Goal: Task Accomplishment & Management: Manage account settings

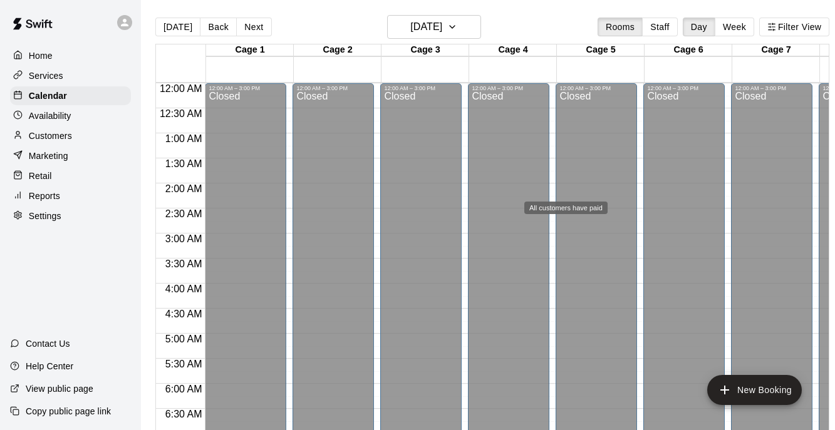
scroll to position [840, 304]
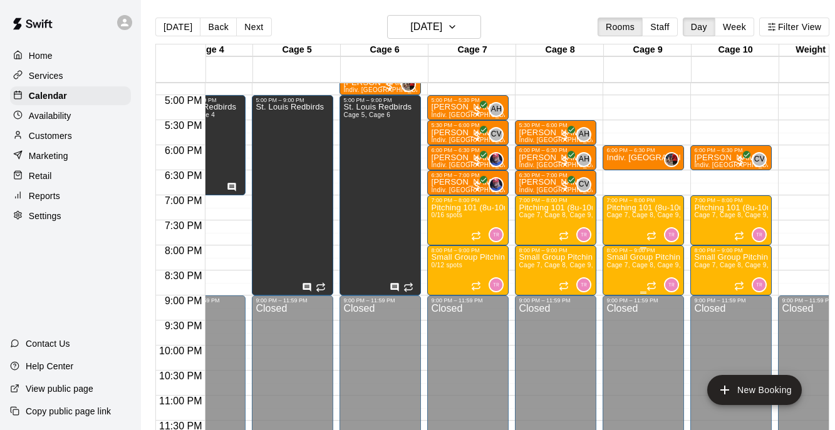
click at [60, 137] on div at bounding box center [417, 215] width 835 height 430
click at [55, 112] on p "Availability" at bounding box center [50, 116] width 43 height 13
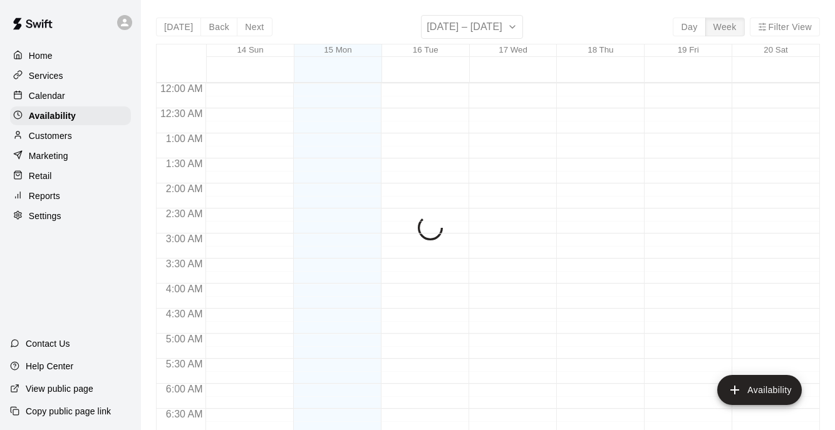
scroll to position [842, 0]
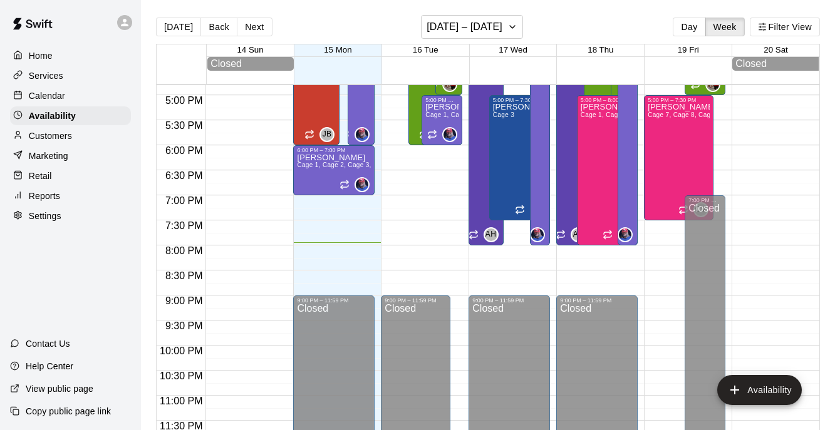
click at [58, 93] on p "Calendar" at bounding box center [47, 96] width 36 height 13
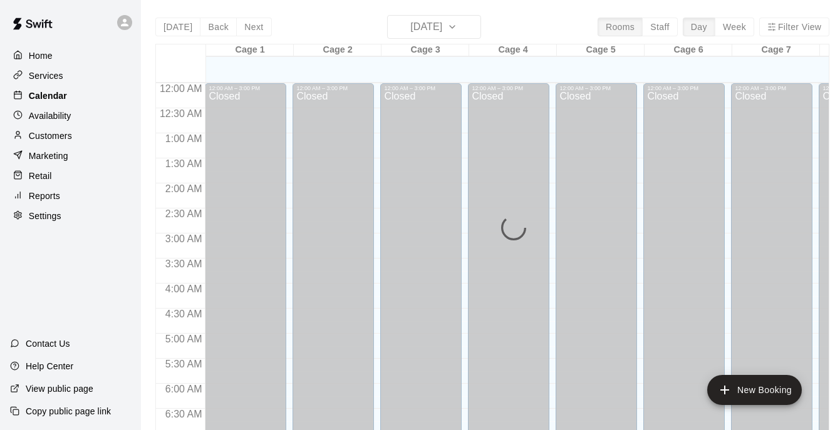
scroll to position [805, 0]
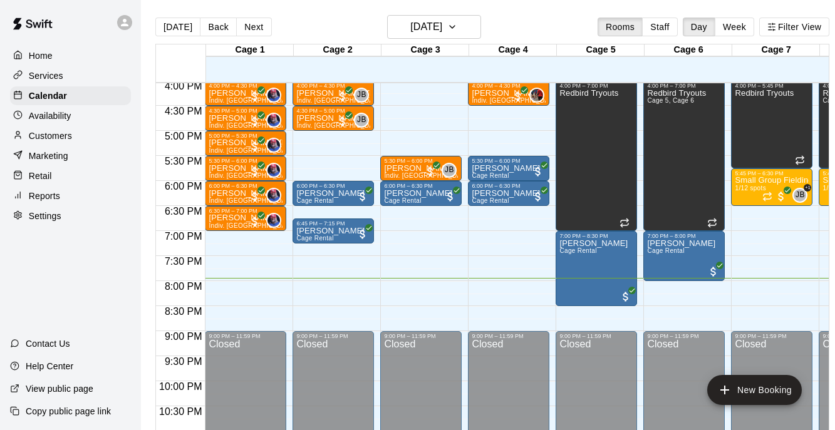
click at [55, 78] on p "Services" at bounding box center [46, 76] width 34 height 13
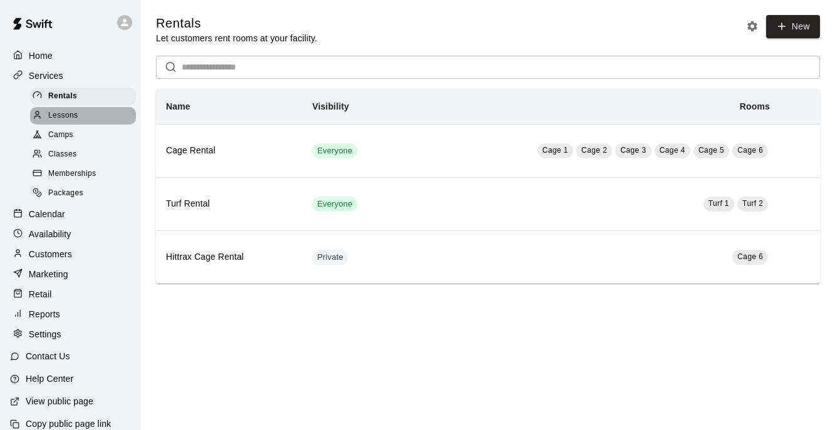
click at [63, 120] on span "Lessons" at bounding box center [63, 116] width 30 height 13
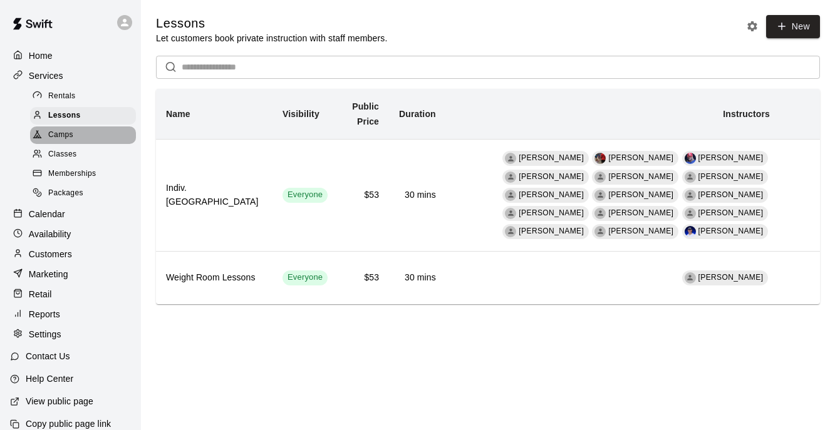
click at [69, 137] on span "Camps" at bounding box center [60, 135] width 25 height 13
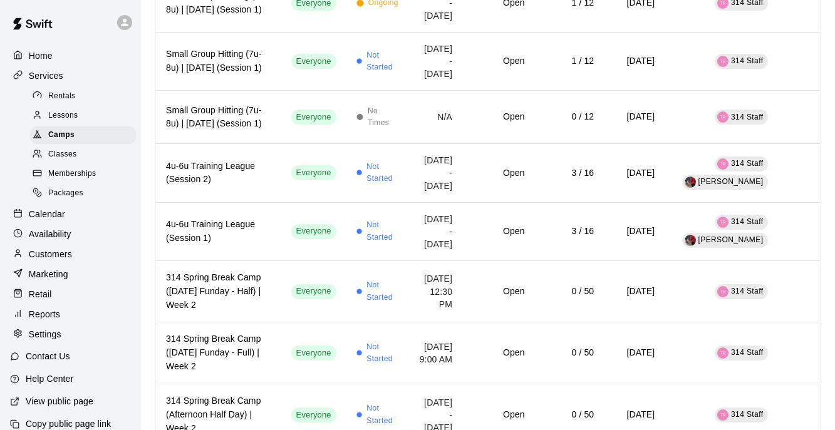
scroll to position [3169, 0]
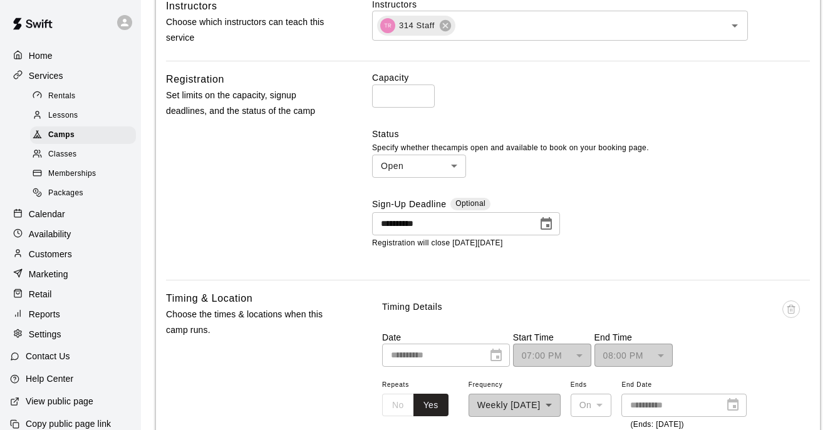
scroll to position [286, 0]
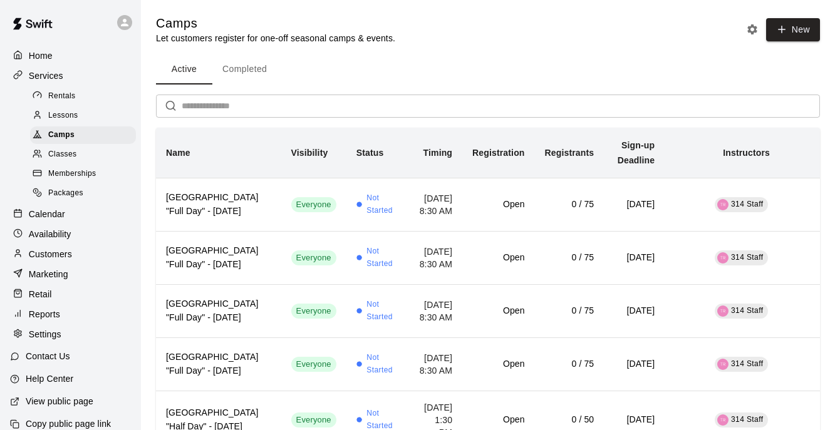
click at [35, 53] on p "Home" at bounding box center [41, 56] width 24 height 13
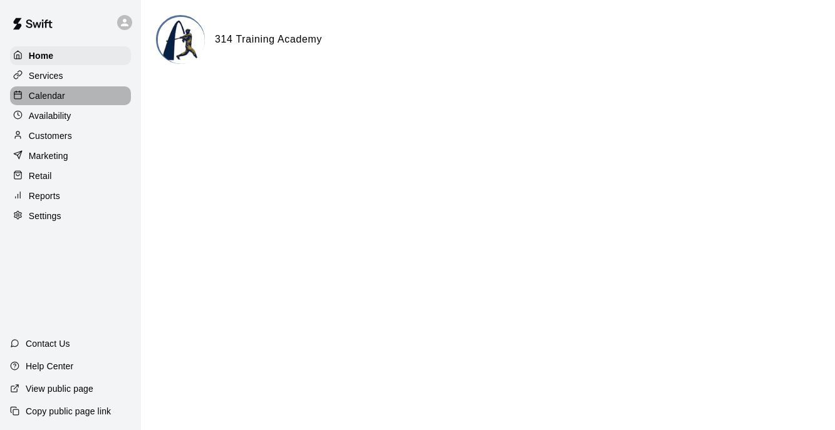
click at [50, 97] on p "Calendar" at bounding box center [47, 96] width 36 height 13
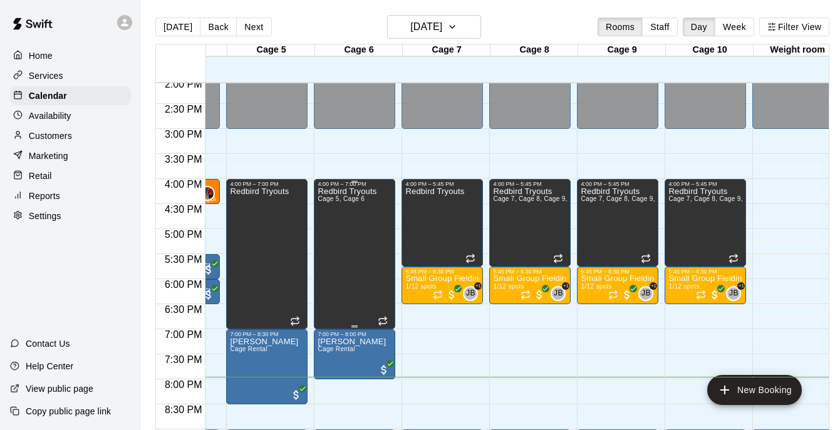
scroll to position [0, 331]
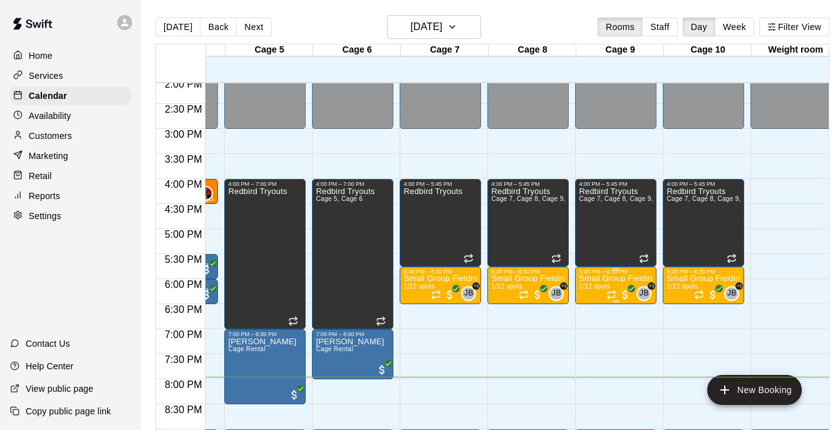
click at [608, 279] on p "Small Group Fielding (7u-8u) | [DATE] (Session 1)" at bounding box center [616, 279] width 74 height 0
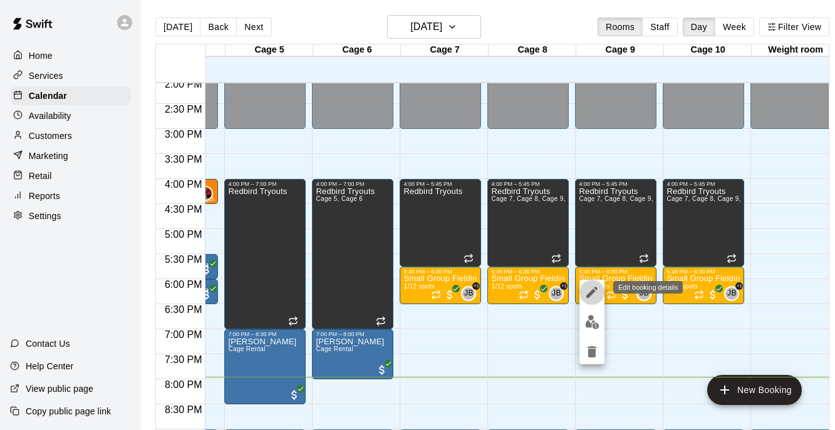
click at [590, 292] on icon "edit" at bounding box center [592, 292] width 11 height 11
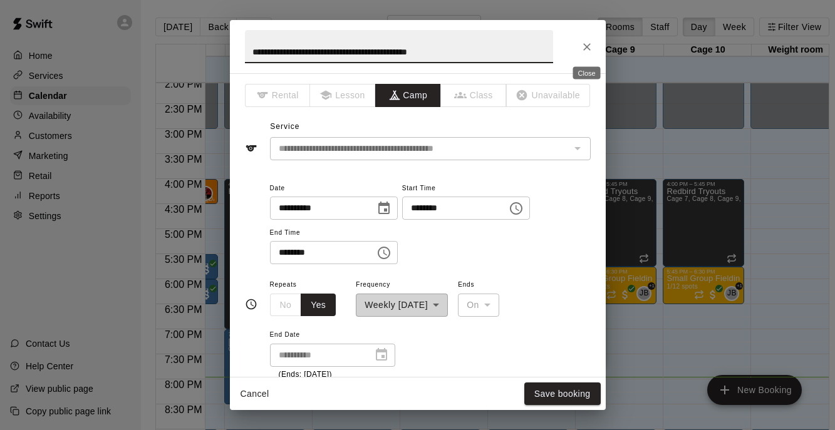
click at [595, 45] on button "Close" at bounding box center [587, 47] width 23 height 23
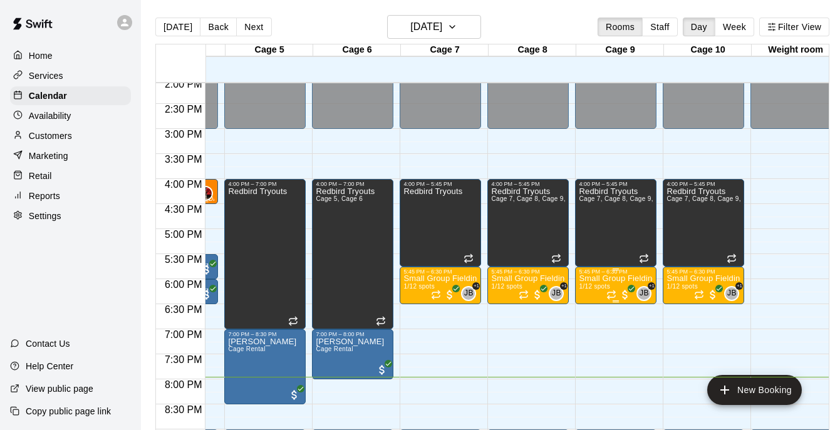
click at [595, 290] on span "1/12 spots" at bounding box center [594, 286] width 31 height 7
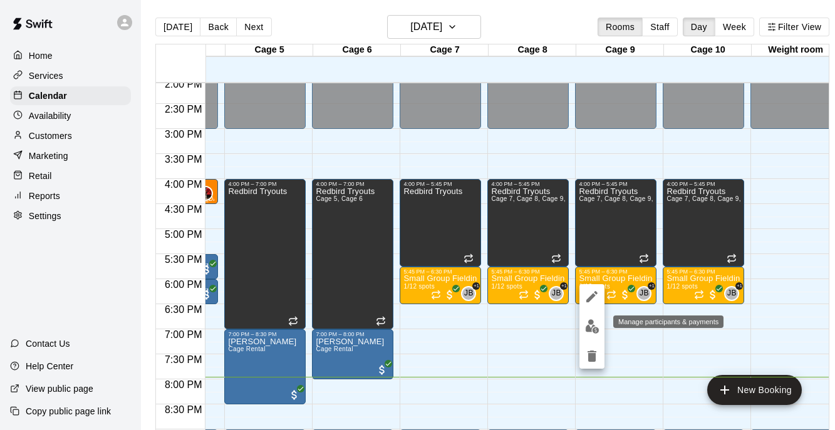
click at [593, 326] on img "edit" at bounding box center [592, 327] width 14 height 14
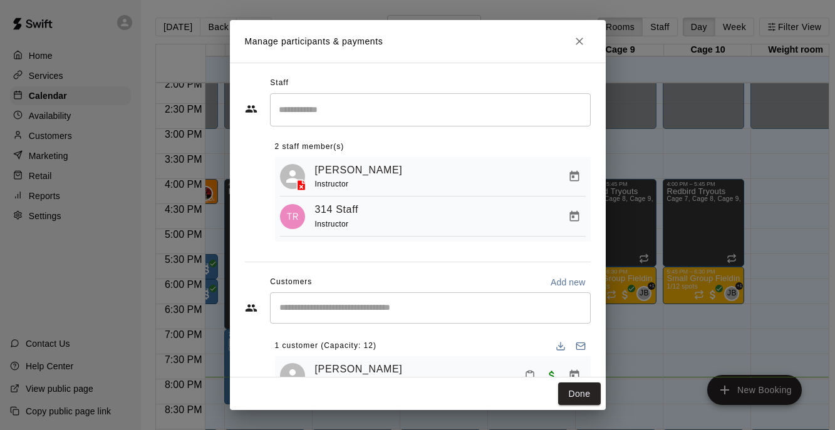
scroll to position [41, 0]
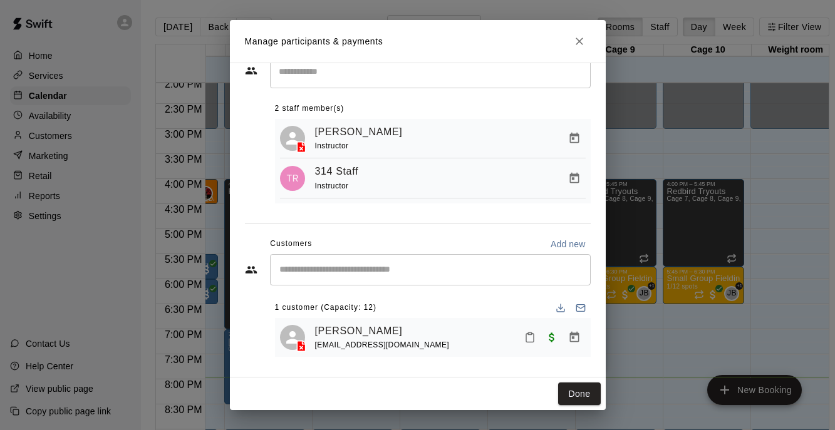
click at [581, 48] on button "Close" at bounding box center [579, 41] width 23 height 23
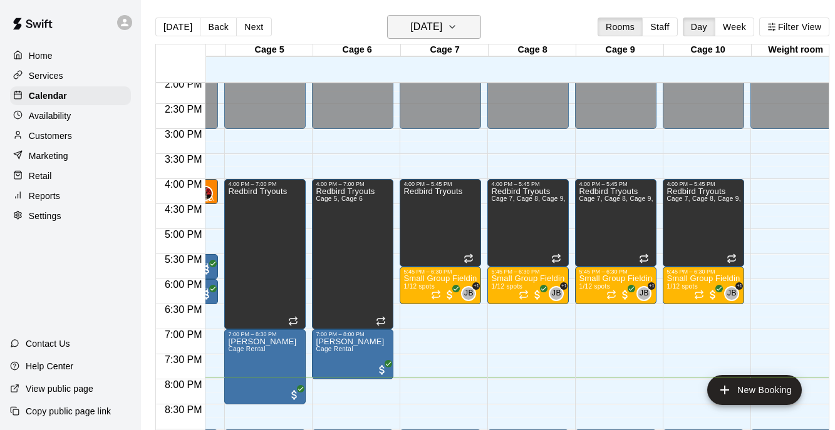
click at [457, 24] on icon "button" at bounding box center [452, 26] width 10 height 15
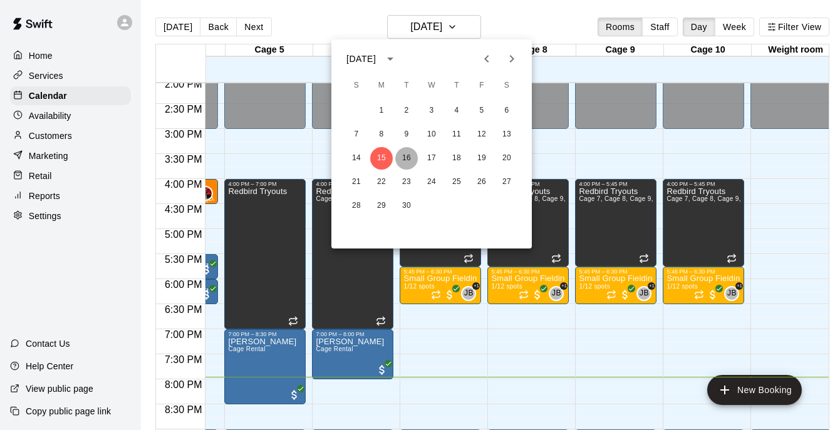
click at [409, 159] on button "16" at bounding box center [406, 158] width 23 height 23
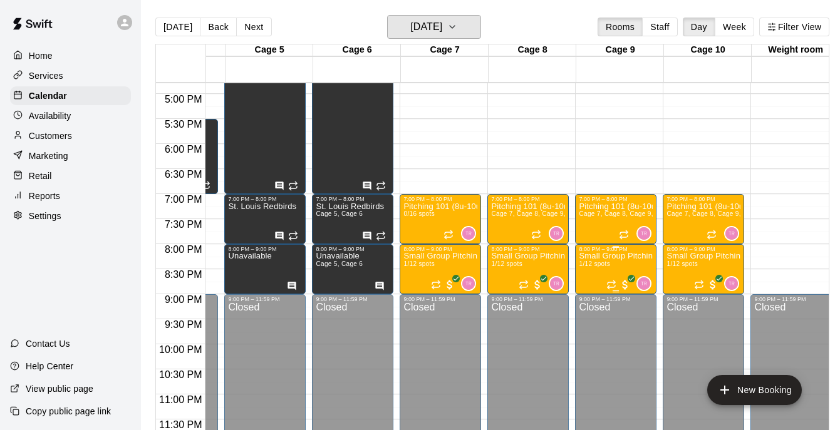
scroll to position [20, 0]
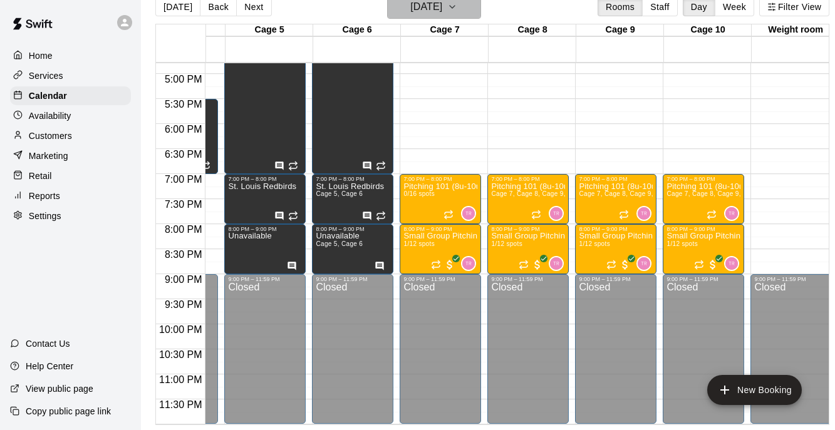
click at [442, 8] on h6 "[DATE]" at bounding box center [426, 7] width 32 height 18
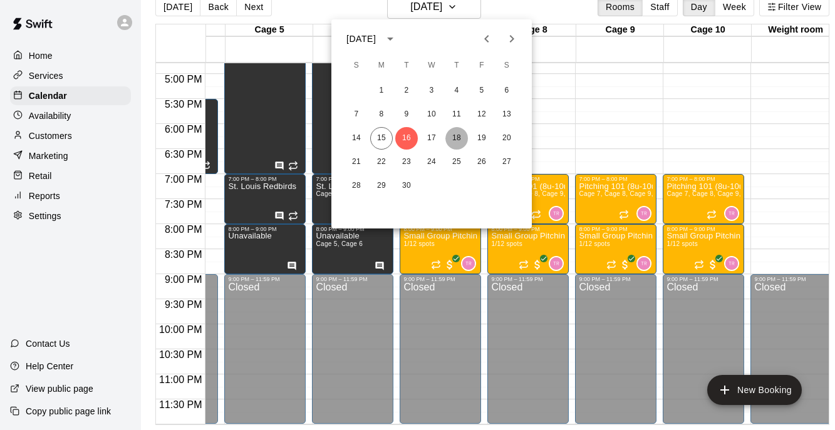
click at [456, 137] on button "18" at bounding box center [457, 138] width 23 height 23
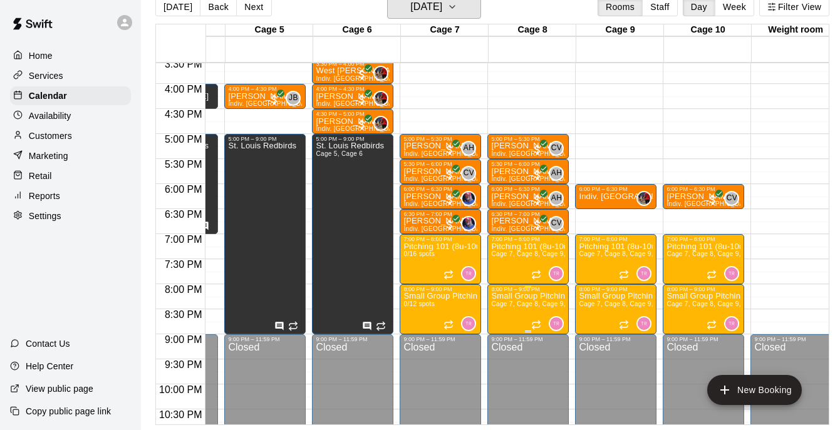
scroll to position [782, 331]
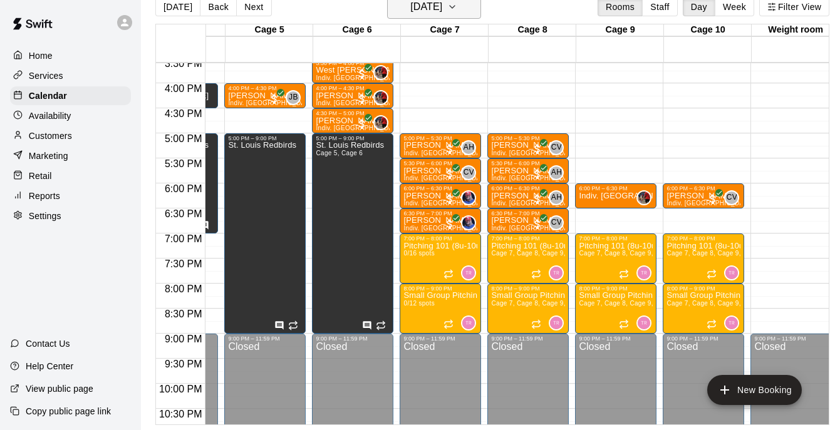
click at [457, 13] on icon "button" at bounding box center [452, 6] width 10 height 15
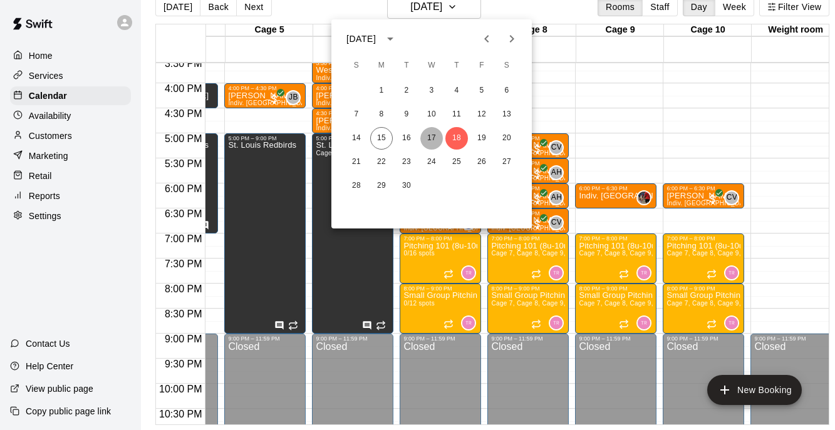
click at [430, 135] on button "17" at bounding box center [431, 138] width 23 height 23
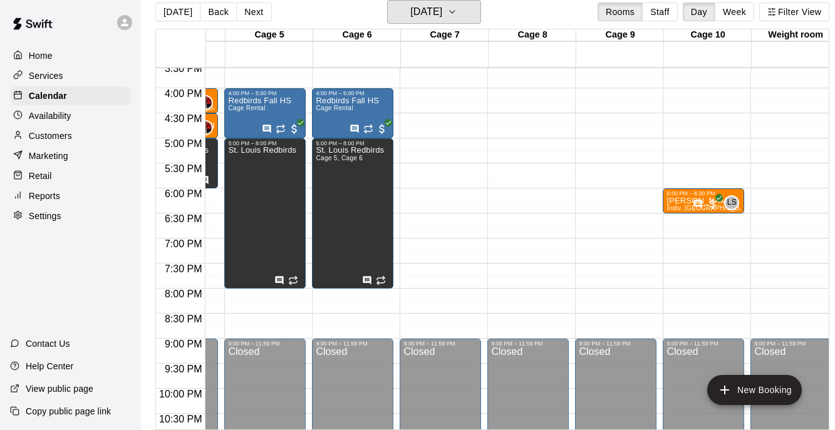
scroll to position [813, 331]
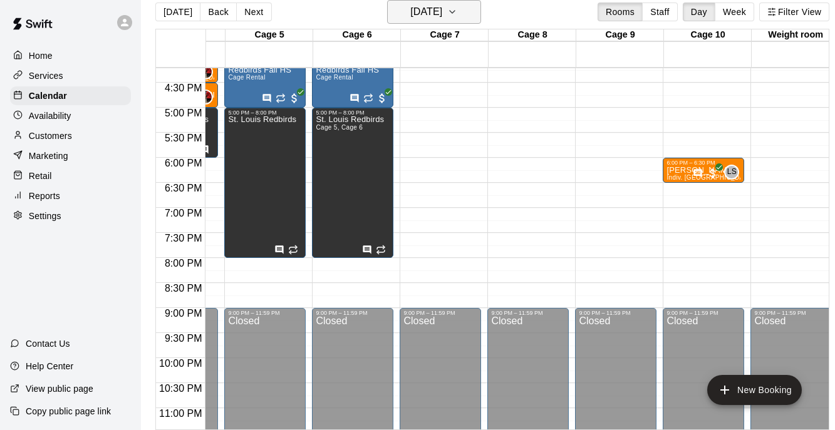
click at [442, 7] on h6 "[DATE]" at bounding box center [426, 12] width 32 height 18
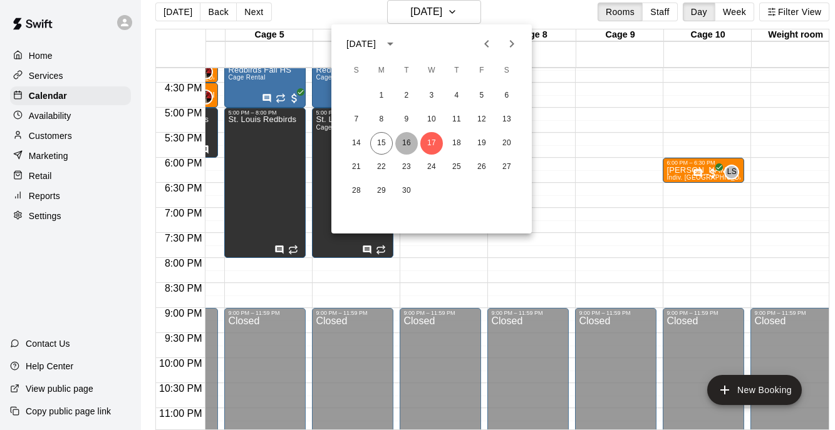
click at [407, 143] on button "16" at bounding box center [406, 143] width 23 height 23
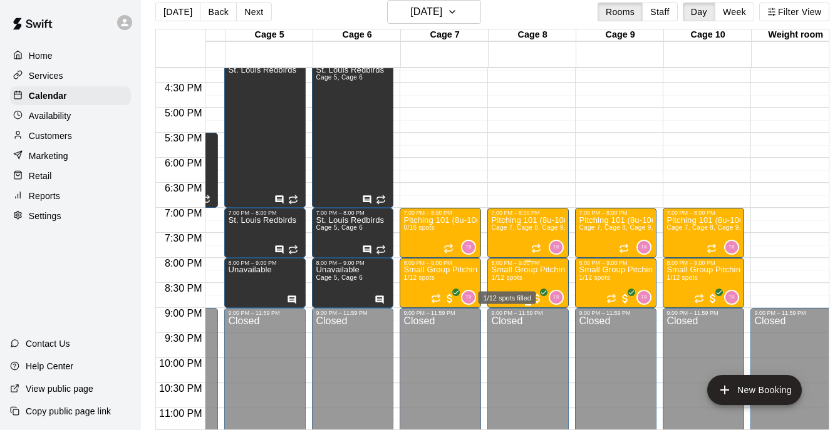
click at [522, 281] on span "1/12 spots" at bounding box center [506, 277] width 31 height 7
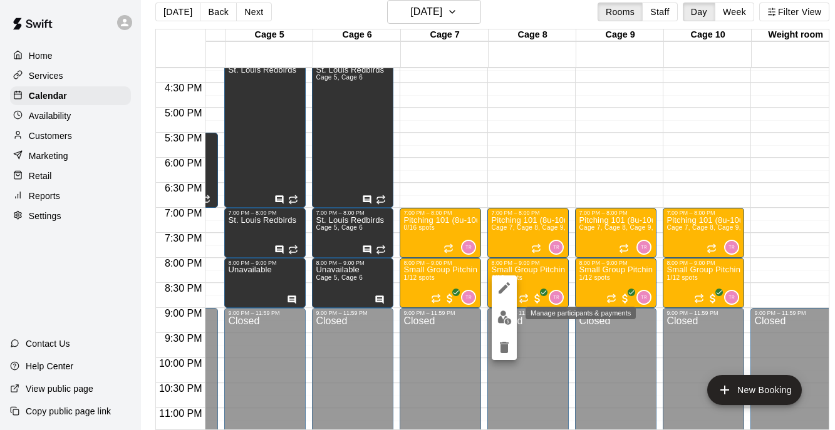
click at [504, 321] on img "edit" at bounding box center [505, 318] width 14 height 14
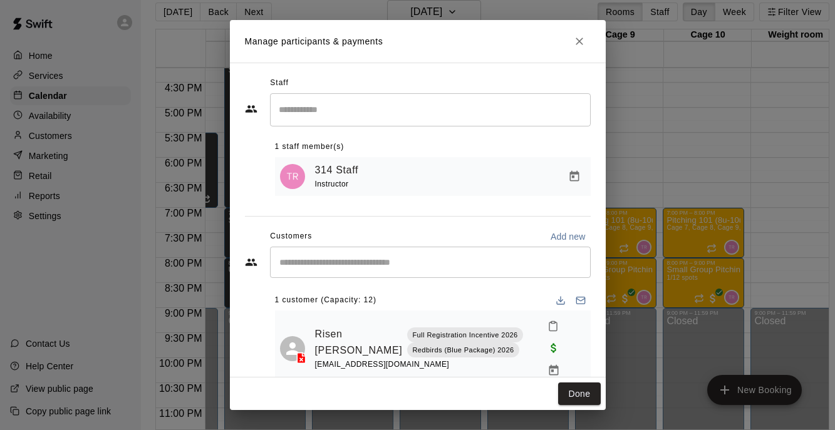
scroll to position [11, 0]
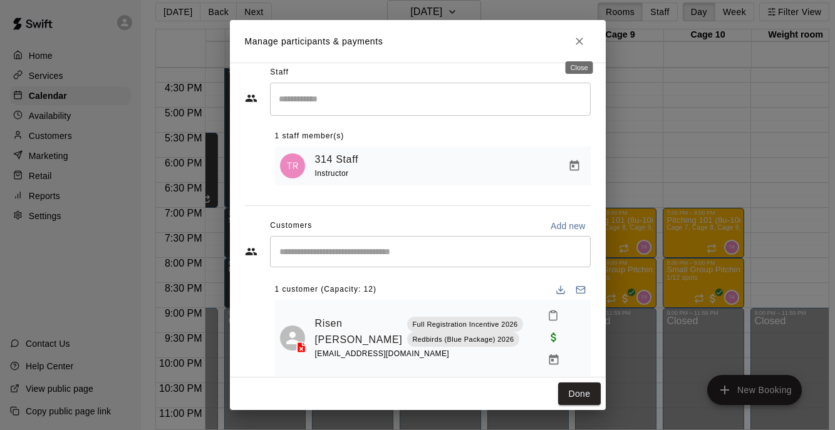
click at [579, 46] on icon "Close" at bounding box center [579, 41] width 13 height 13
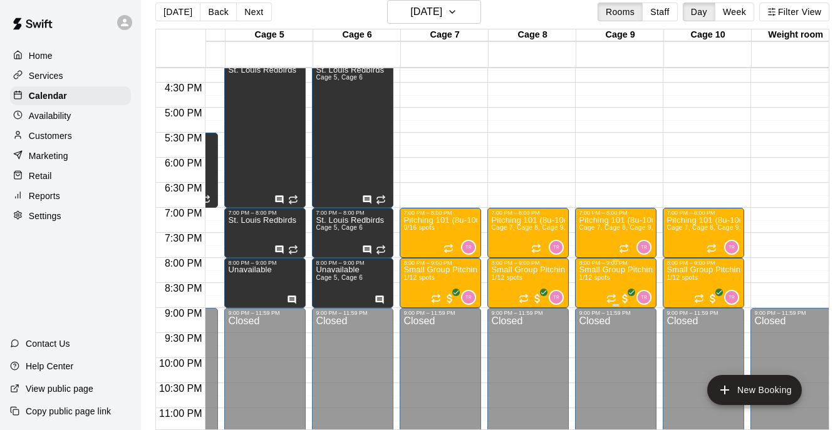
click at [610, 276] on span "1/12 spots" at bounding box center [594, 277] width 31 height 7
click at [590, 320] on img "edit" at bounding box center [592, 318] width 14 height 14
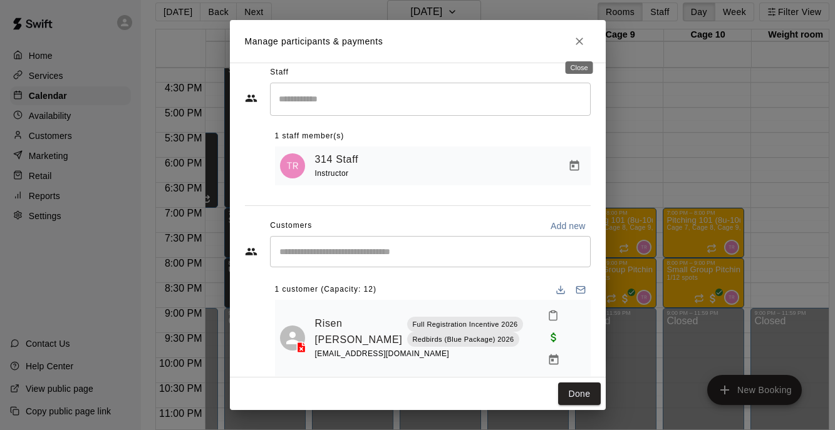
click at [583, 40] on icon "Close" at bounding box center [579, 41] width 13 height 13
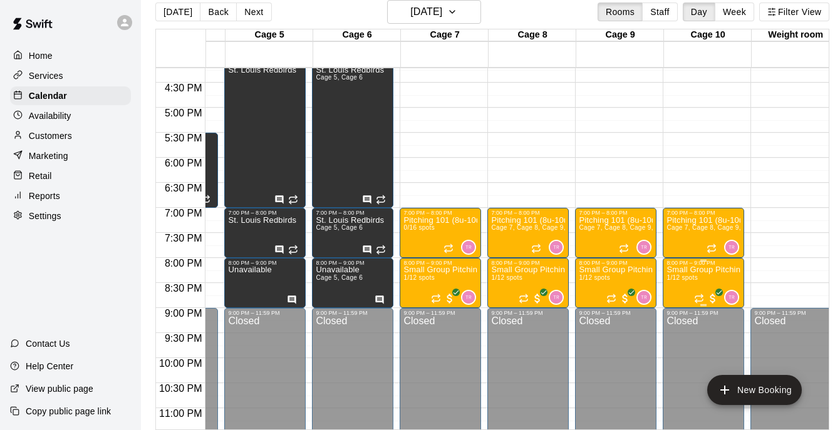
click at [697, 270] on p "Small Group Pitching (11u-14u) | [DATE] (Session 1)" at bounding box center [704, 270] width 74 height 0
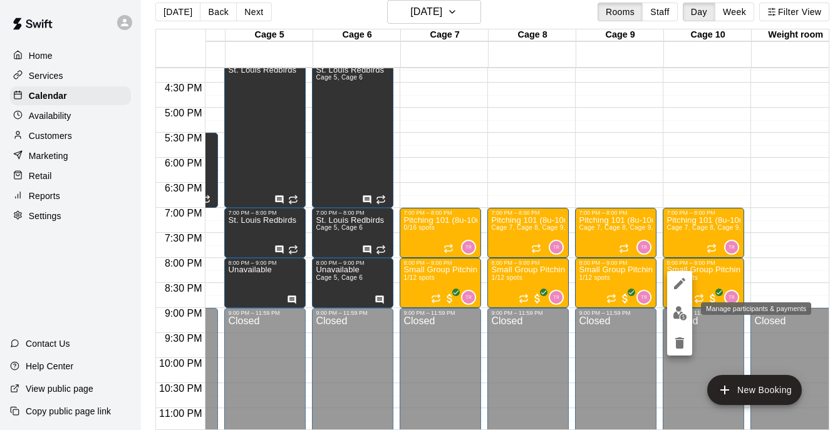
click at [679, 314] on img "edit" at bounding box center [680, 313] width 14 height 14
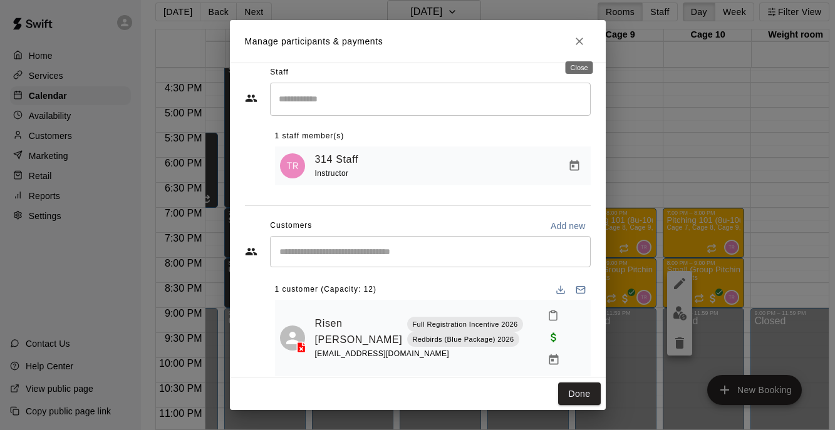
click at [578, 50] on button "Close" at bounding box center [579, 41] width 23 height 23
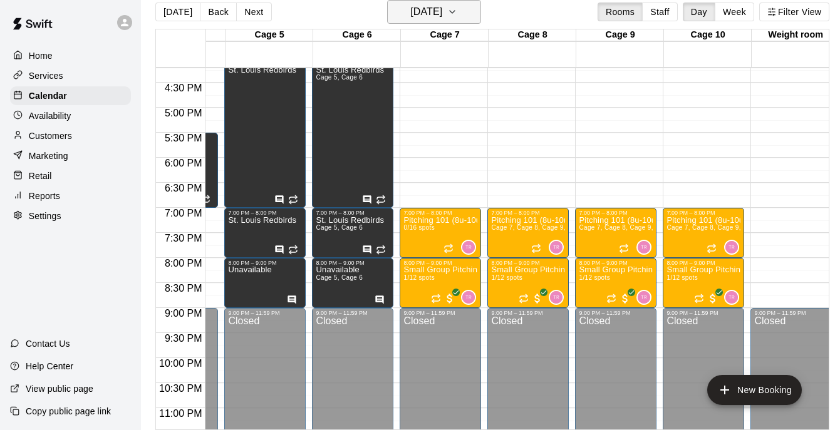
click at [457, 13] on icon "button" at bounding box center [452, 11] width 10 height 15
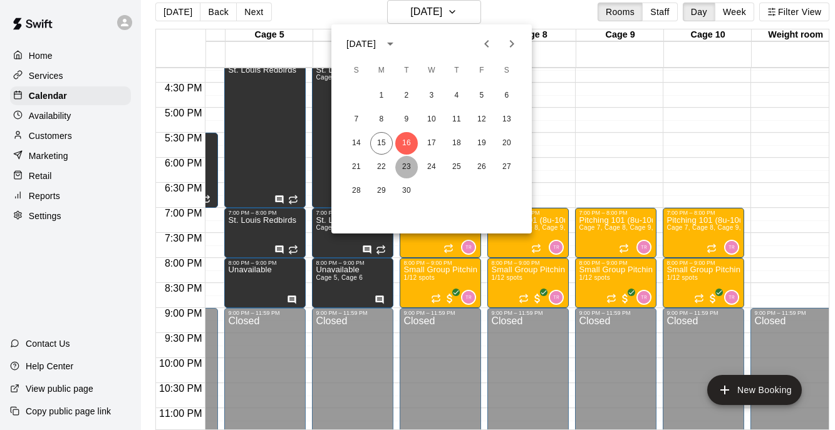
click at [409, 168] on button "23" at bounding box center [406, 167] width 23 height 23
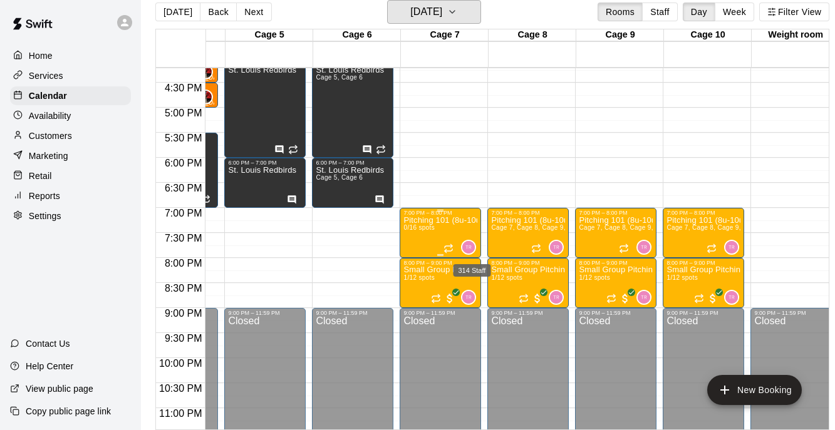
scroll to position [842, 331]
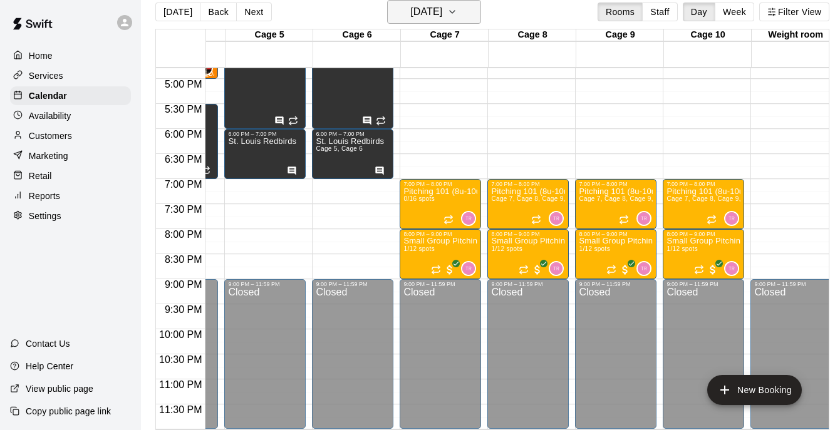
click at [442, 16] on h6 "[DATE]" at bounding box center [426, 12] width 32 height 18
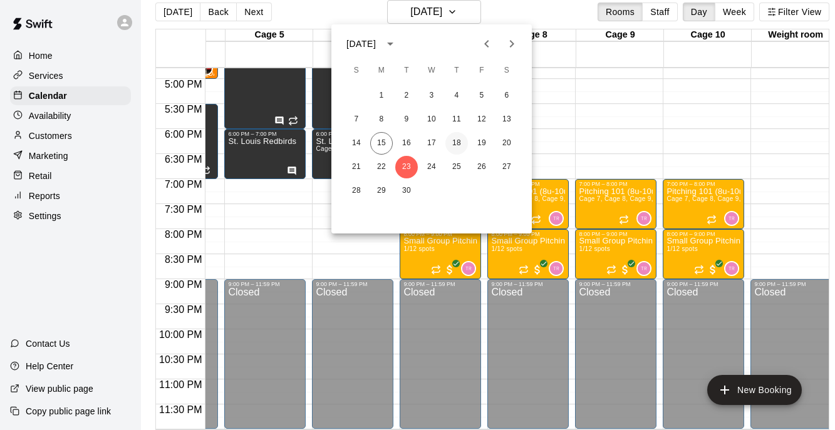
click at [461, 141] on button "18" at bounding box center [457, 143] width 23 height 23
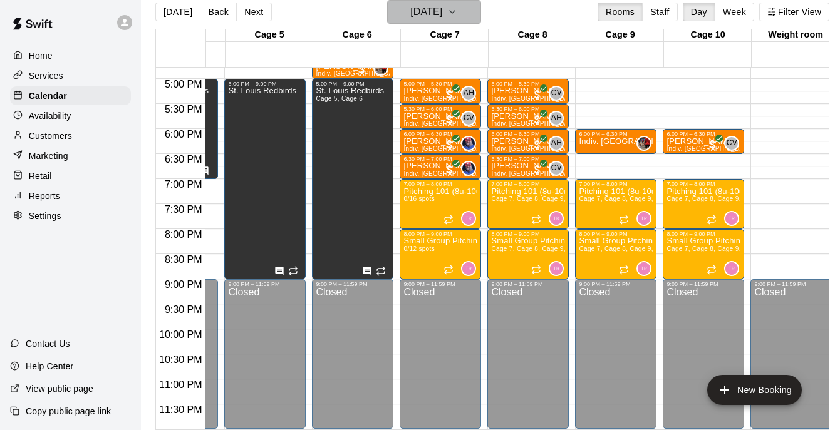
click at [449, 21] on button "[DATE]" at bounding box center [434, 12] width 94 height 24
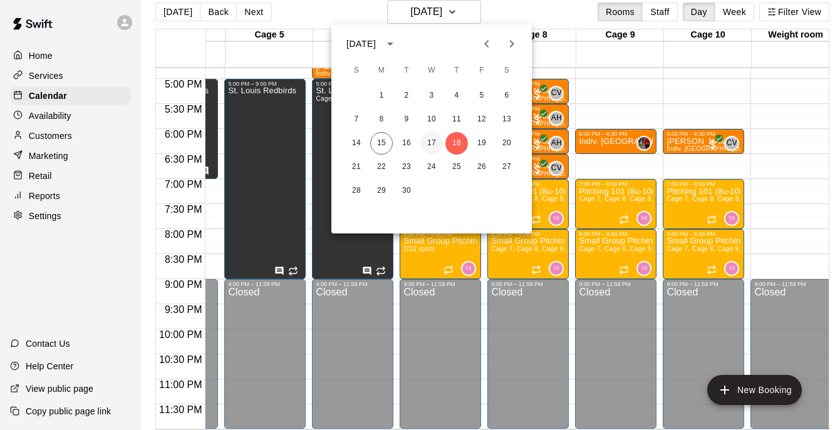
click at [432, 135] on button "17" at bounding box center [431, 143] width 23 height 23
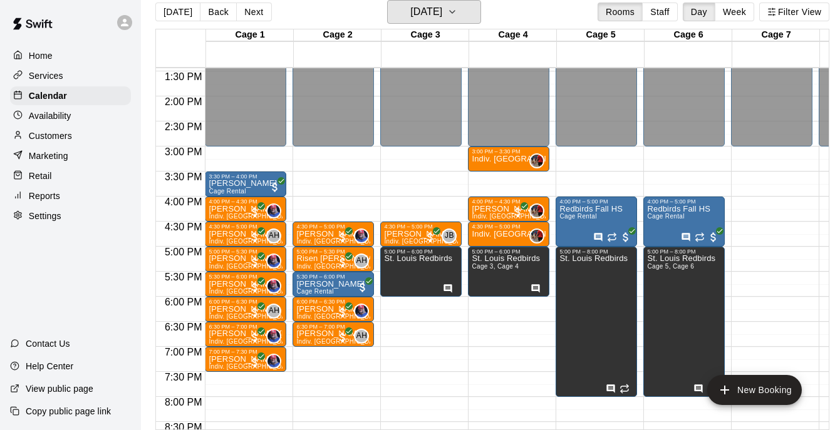
scroll to position [0, 1]
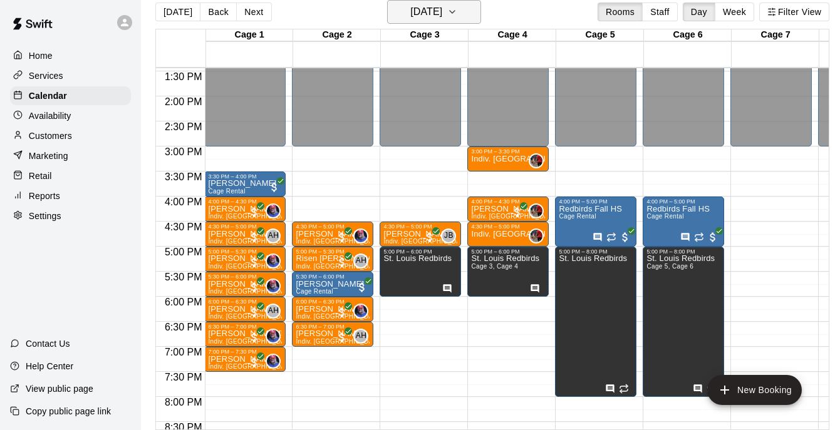
click at [436, 18] on h6 "[DATE]" at bounding box center [426, 12] width 32 height 18
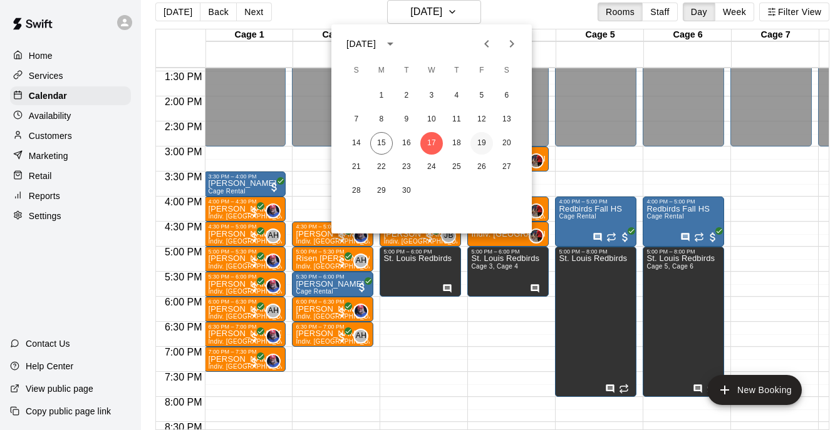
click at [478, 144] on button "19" at bounding box center [482, 143] width 23 height 23
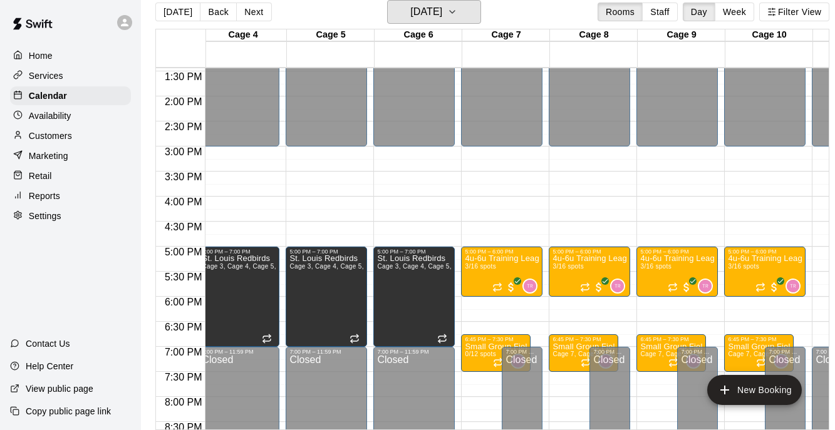
scroll to position [0, 0]
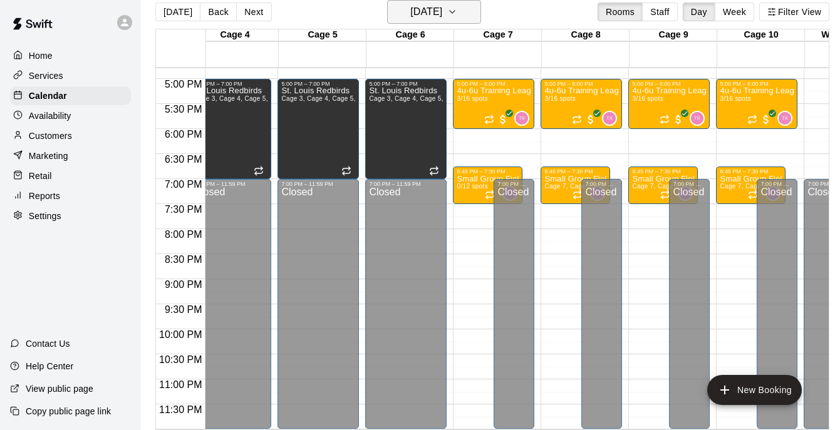
click at [436, 10] on h6 "[DATE]" at bounding box center [426, 12] width 32 height 18
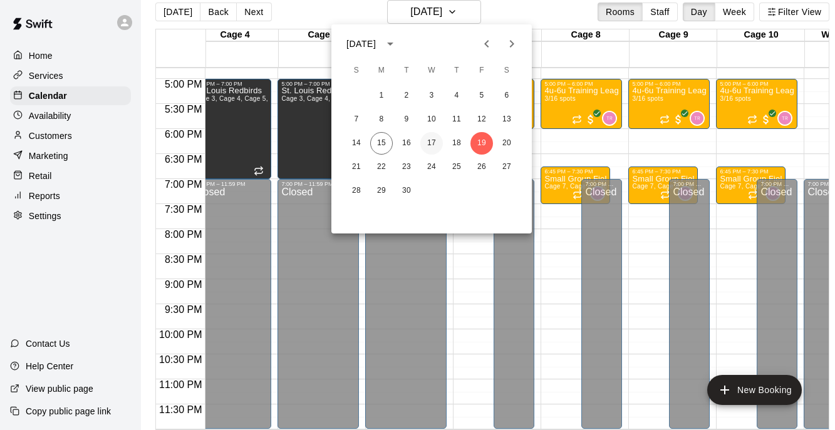
click at [432, 145] on button "17" at bounding box center [431, 143] width 23 height 23
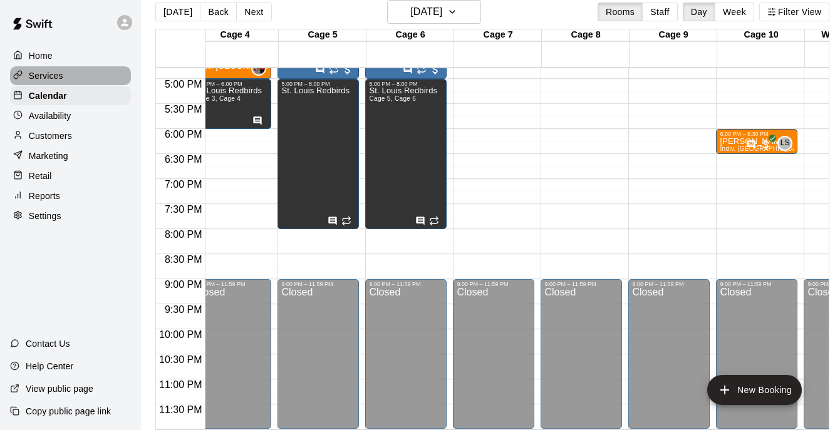
click at [57, 80] on p "Services" at bounding box center [46, 76] width 34 height 13
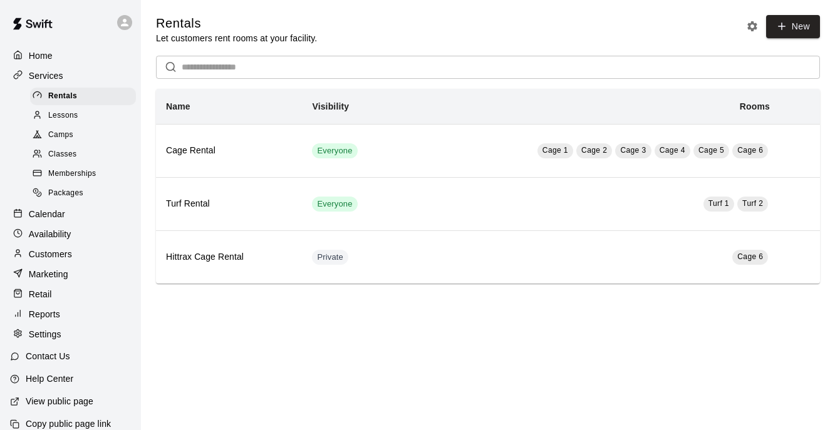
click at [63, 132] on span "Camps" at bounding box center [60, 135] width 25 height 13
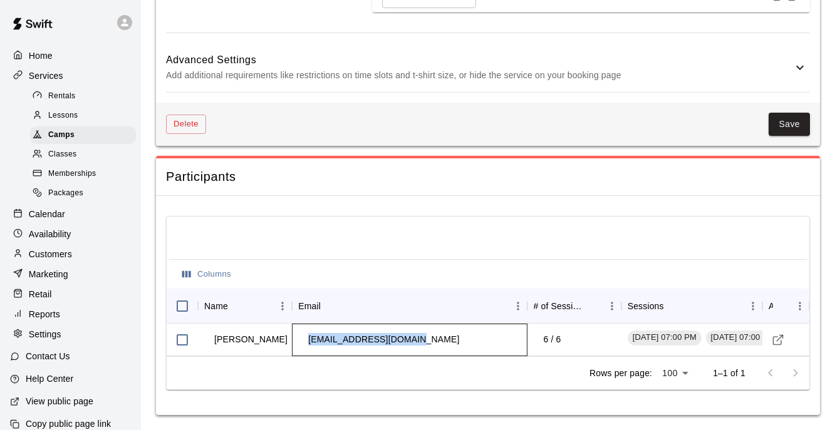
drag, startPoint x: 416, startPoint y: 342, endPoint x: 306, endPoint y: 336, distance: 110.4
click at [306, 336] on td "[EMAIL_ADDRESS][DOMAIN_NAME]" at bounding box center [383, 339] width 171 height 33
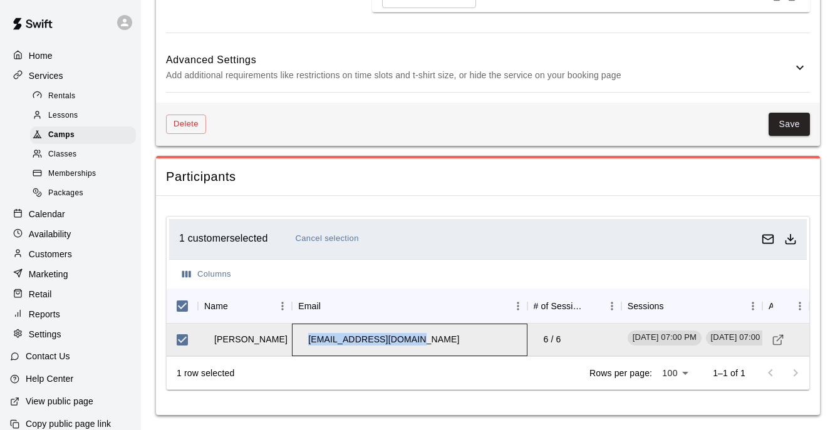
copy td "[EMAIL_ADDRESS][DOMAIN_NAME]"
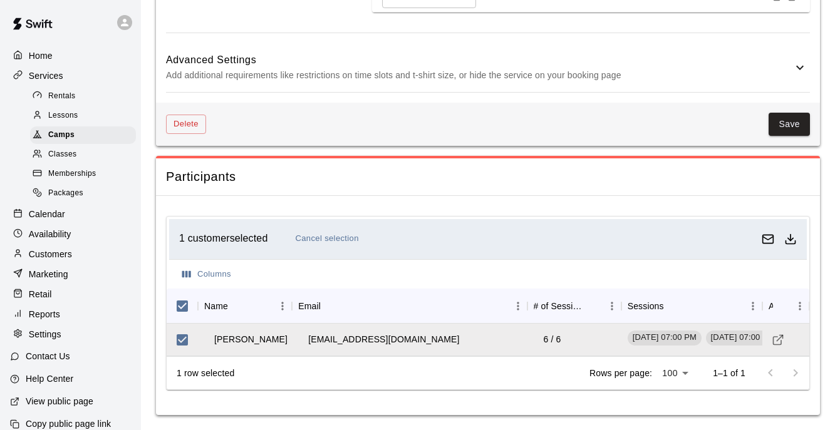
click at [617, 196] on div "1 customer selected Cancel selection Columns Name Email # of Sessions Sessions …" at bounding box center [488, 306] width 664 height 220
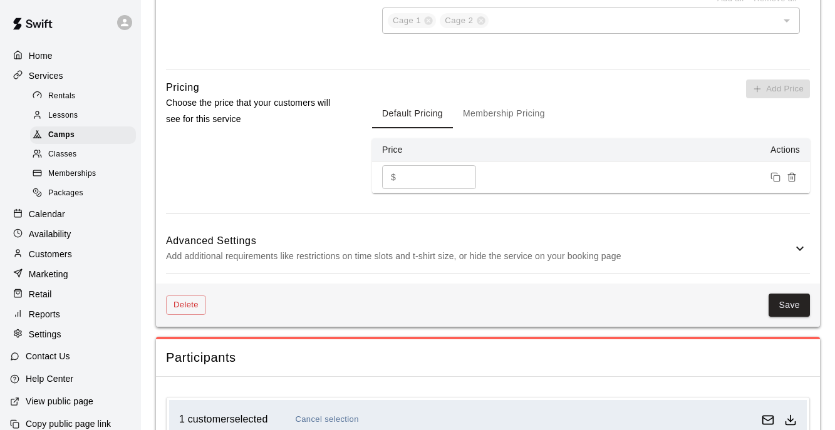
scroll to position [938, 0]
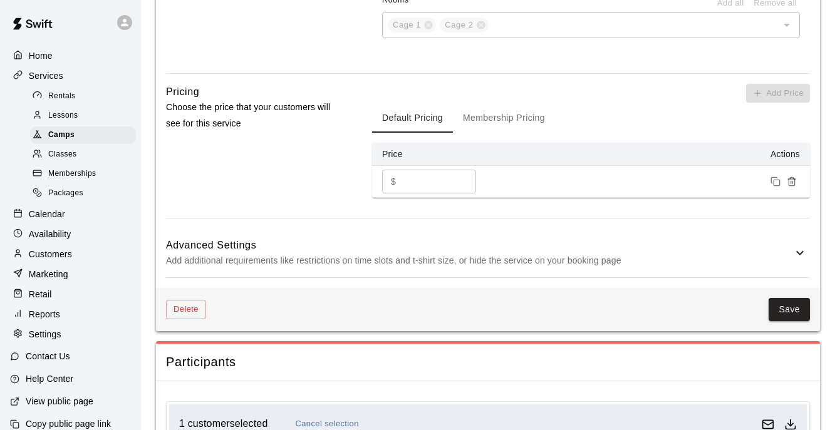
click at [48, 78] on p "Services" at bounding box center [46, 76] width 34 height 13
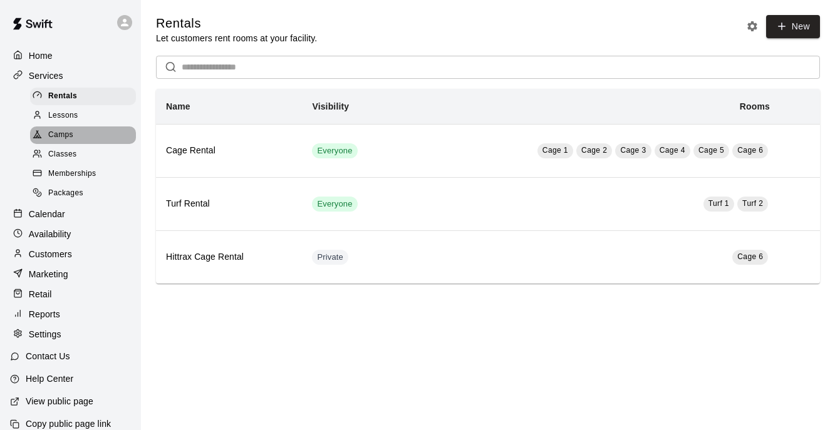
click at [66, 136] on span "Camps" at bounding box center [60, 135] width 25 height 13
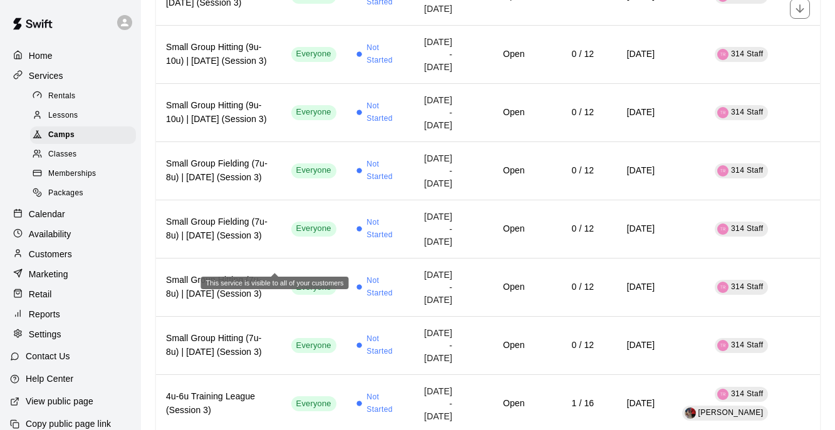
scroll to position [1471, 0]
click at [79, 149] on div "Classes" at bounding box center [83, 155] width 106 height 18
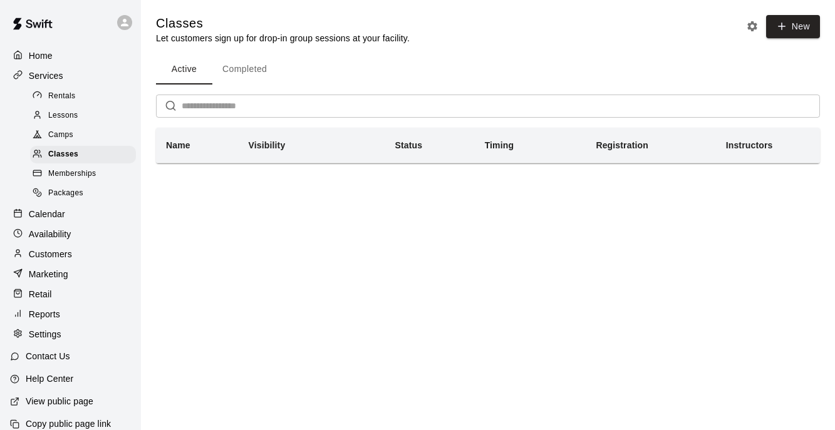
click at [83, 165] on div "Memberships" at bounding box center [83, 174] width 106 height 18
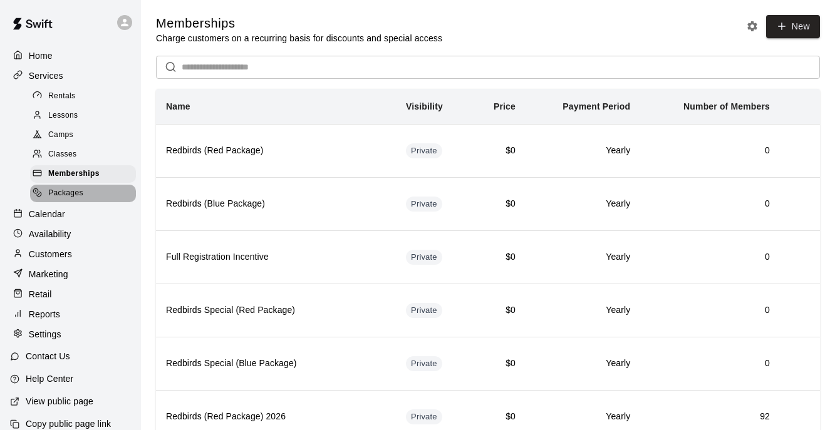
click at [83, 194] on div "Packages" at bounding box center [83, 194] width 106 height 18
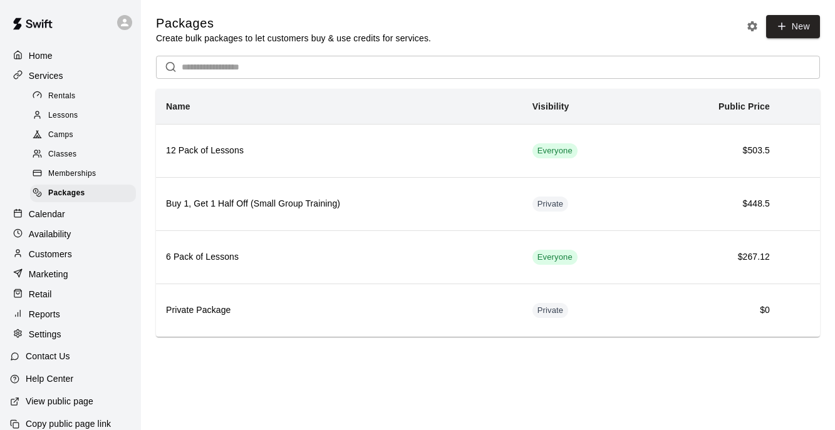
click at [54, 70] on p "Services" at bounding box center [46, 76] width 34 height 13
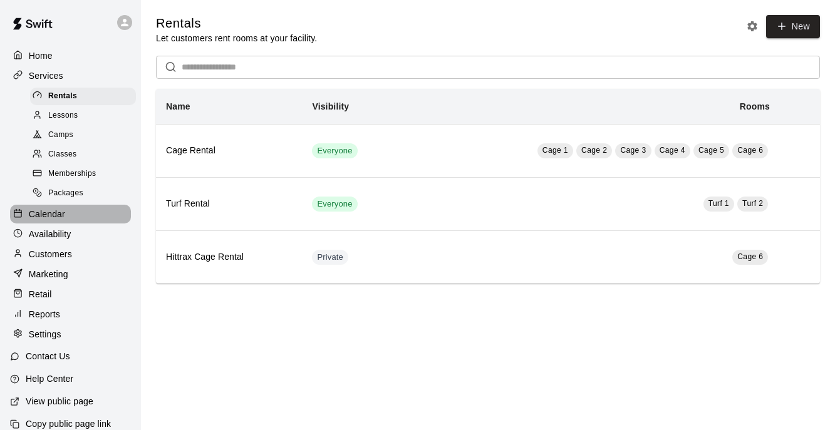
click at [66, 222] on div "Calendar" at bounding box center [70, 214] width 121 height 19
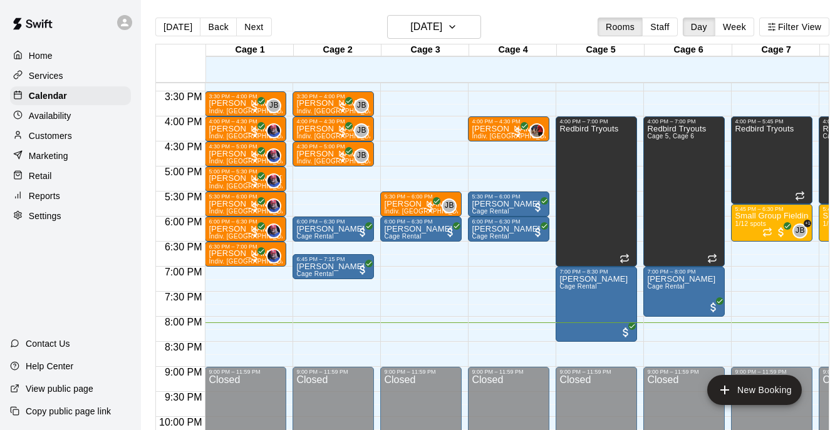
scroll to position [768, 0]
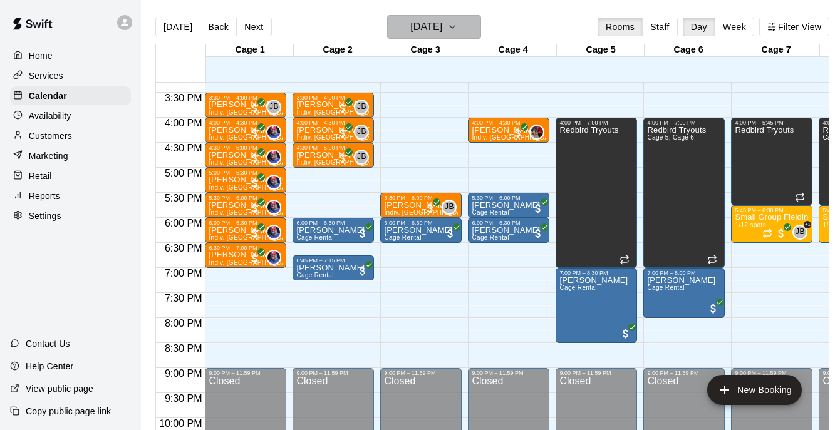
click at [442, 29] on h6 "[DATE]" at bounding box center [426, 27] width 32 height 18
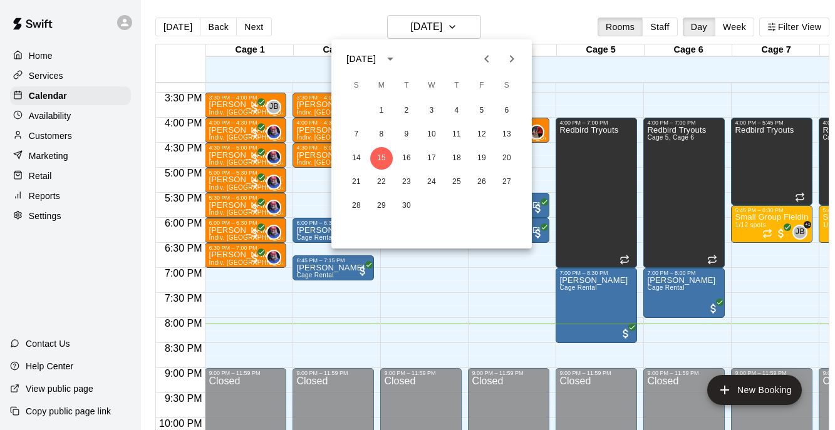
click at [478, 282] on div at bounding box center [417, 215] width 835 height 430
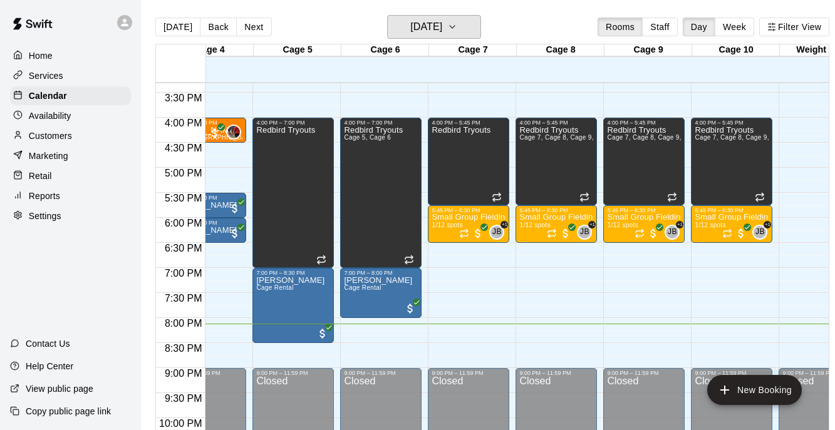
scroll to position [0, 341]
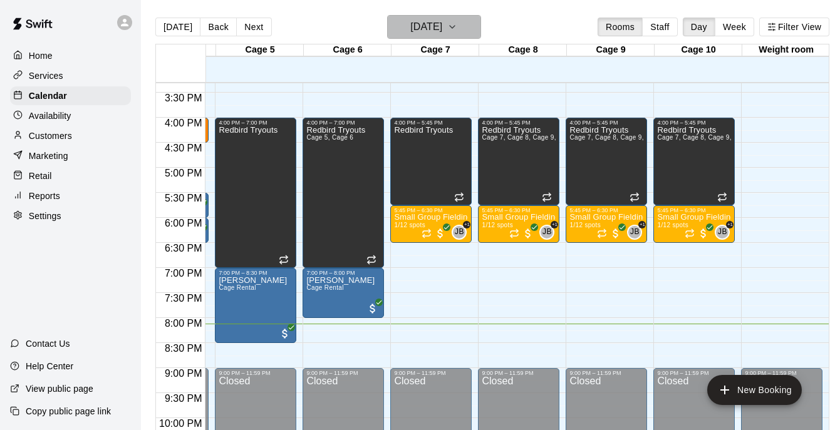
click at [442, 28] on h6 "[DATE]" at bounding box center [426, 27] width 32 height 18
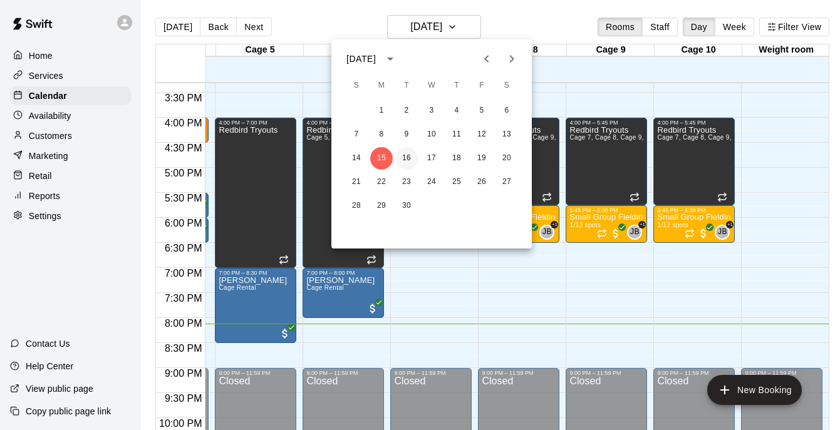
click at [411, 150] on button "16" at bounding box center [406, 158] width 23 height 23
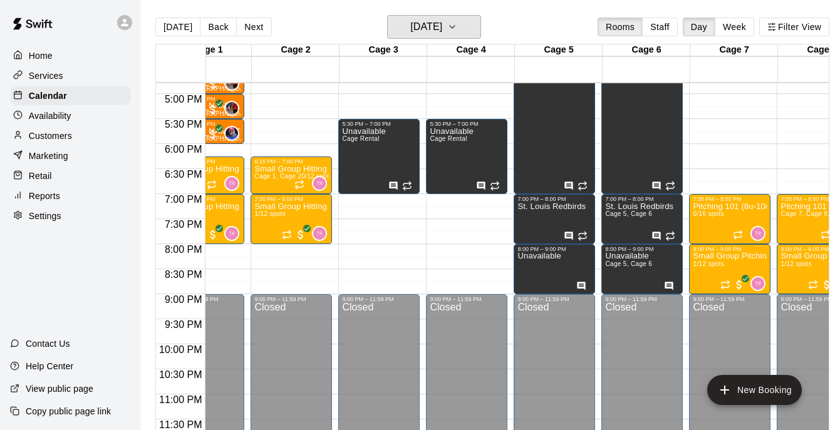
scroll to position [0, 0]
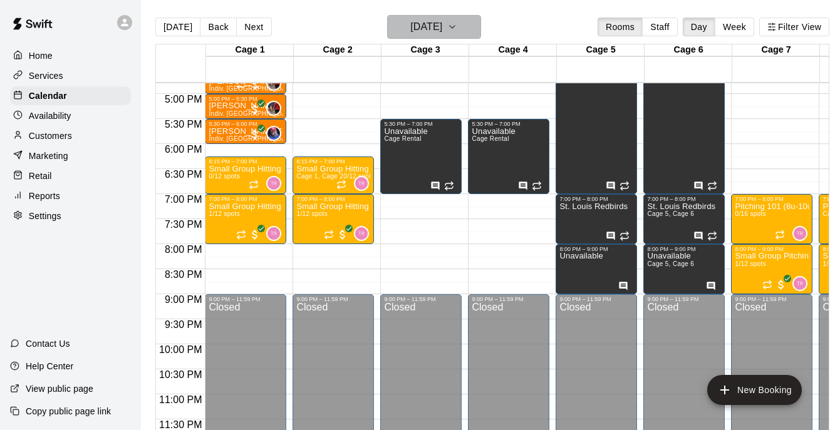
click at [442, 29] on h6 "[DATE]" at bounding box center [426, 27] width 32 height 18
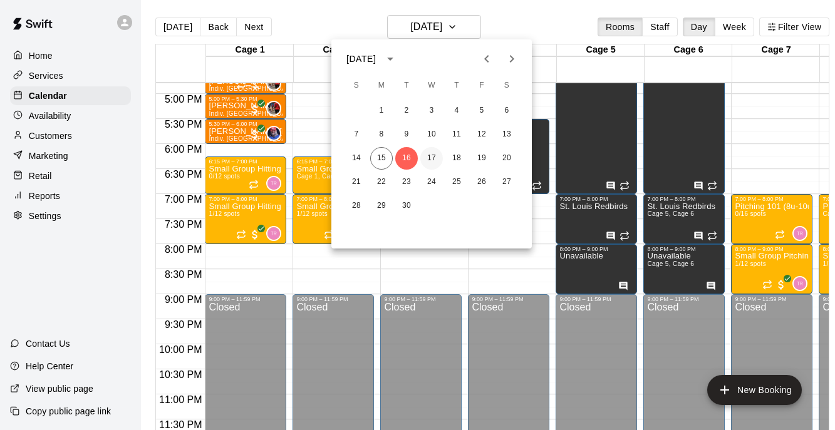
click at [432, 155] on button "17" at bounding box center [431, 158] width 23 height 23
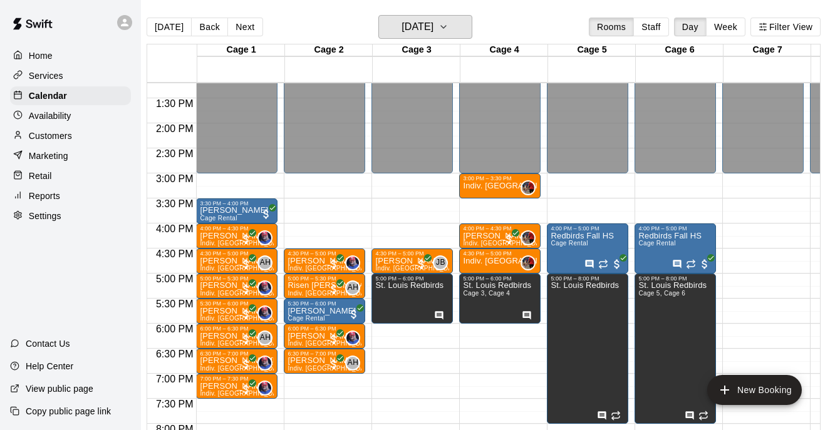
scroll to position [662, 147]
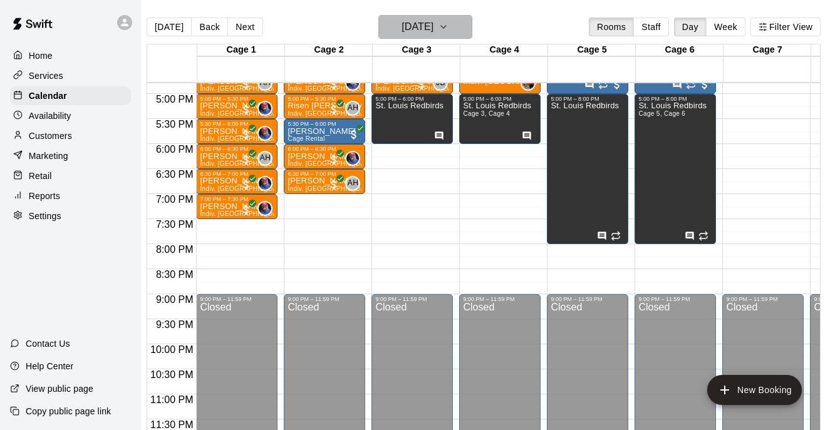
click at [449, 29] on icon "button" at bounding box center [444, 26] width 10 height 15
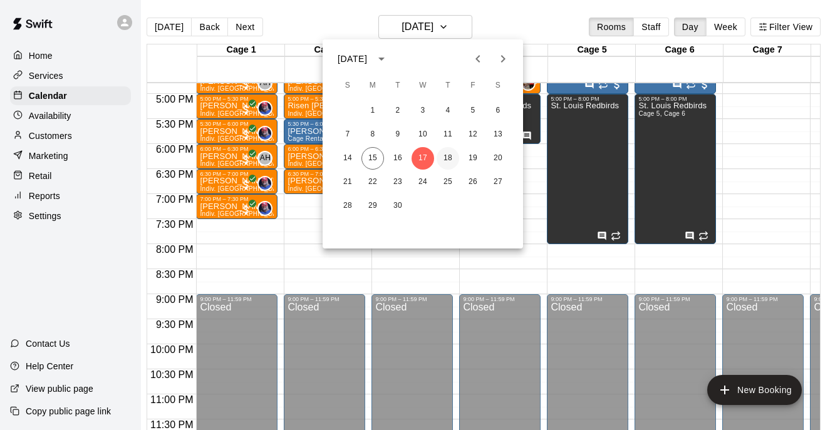
click at [454, 153] on button "18" at bounding box center [448, 158] width 23 height 23
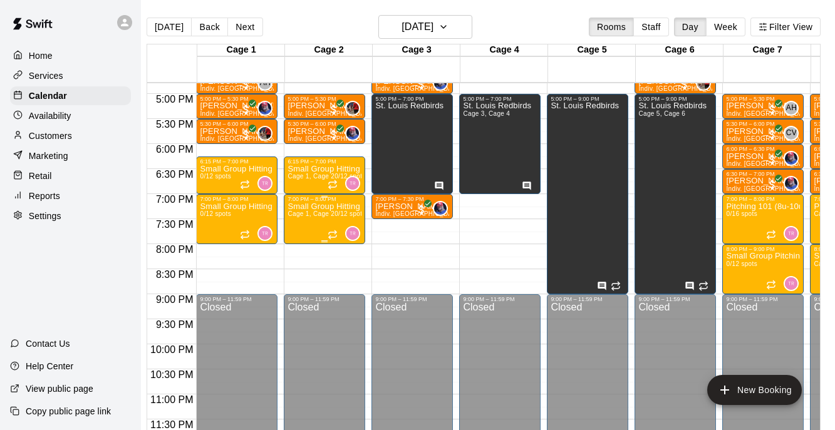
click at [313, 222] on div "Small Group Hitting (11u-14u) | [DATE] (Session 1) Cage 1, Cage 2 0/12 spots" at bounding box center [325, 417] width 74 height 430
click at [456, 26] on div at bounding box center [417, 215] width 835 height 430
click at [434, 24] on h6 "[DATE]" at bounding box center [418, 27] width 32 height 18
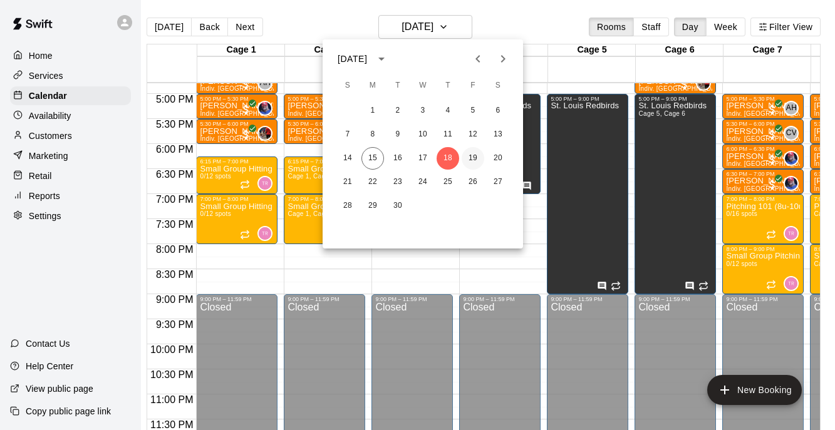
click at [470, 160] on button "19" at bounding box center [473, 158] width 23 height 23
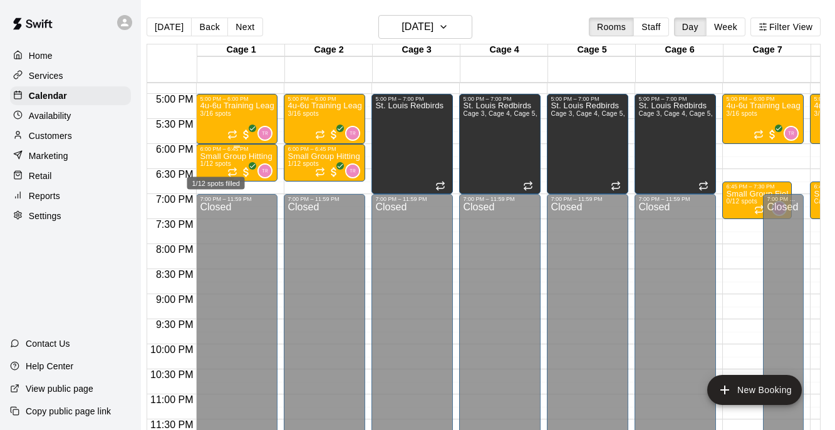
click at [219, 163] on span "1/12 spots" at bounding box center [215, 163] width 31 height 7
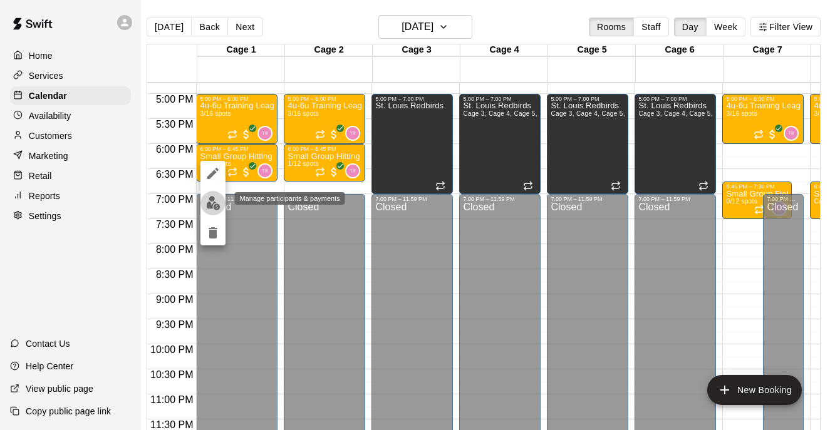
click at [212, 201] on img "edit" at bounding box center [213, 203] width 14 height 14
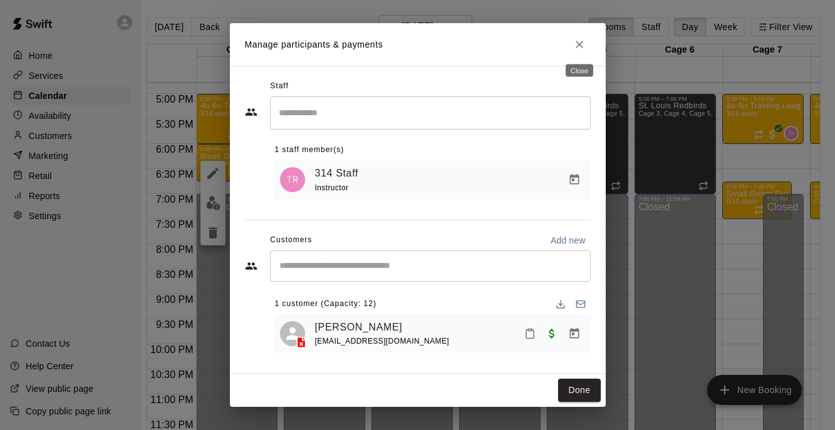
click at [581, 39] on icon "Close" at bounding box center [579, 44] width 13 height 13
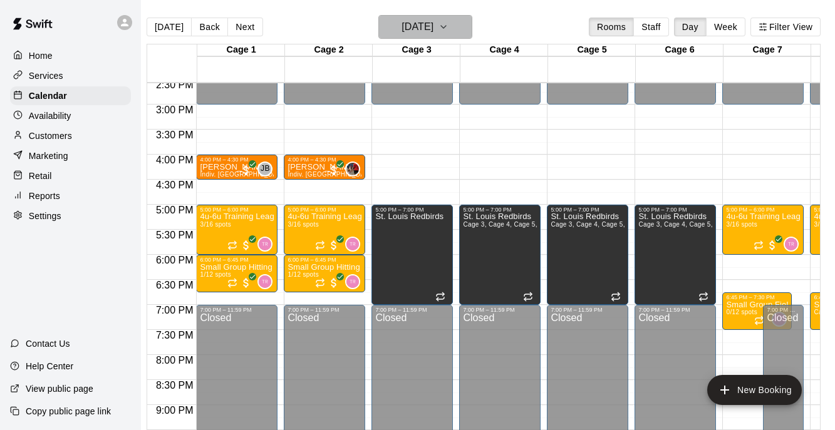
click at [434, 22] on h6 "[DATE]" at bounding box center [418, 27] width 32 height 18
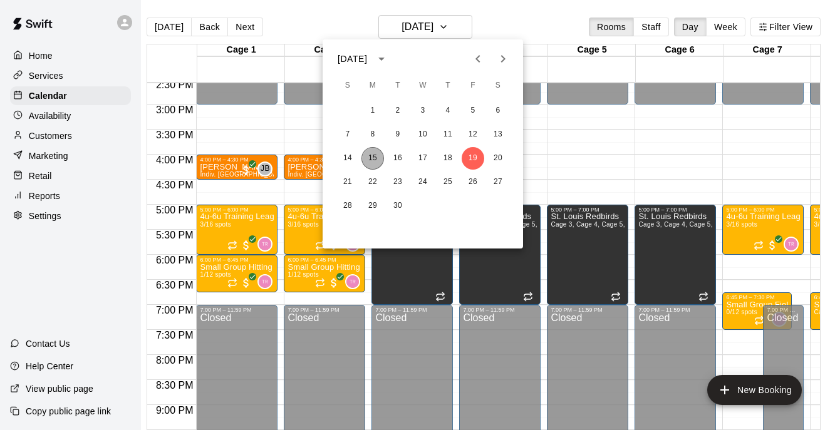
click at [377, 154] on button "15" at bounding box center [373, 158] width 23 height 23
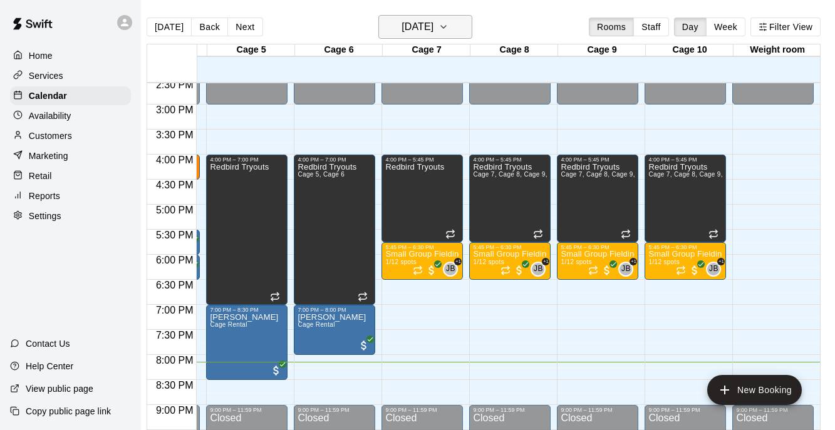
click at [434, 28] on h6 "[DATE]" at bounding box center [418, 27] width 32 height 18
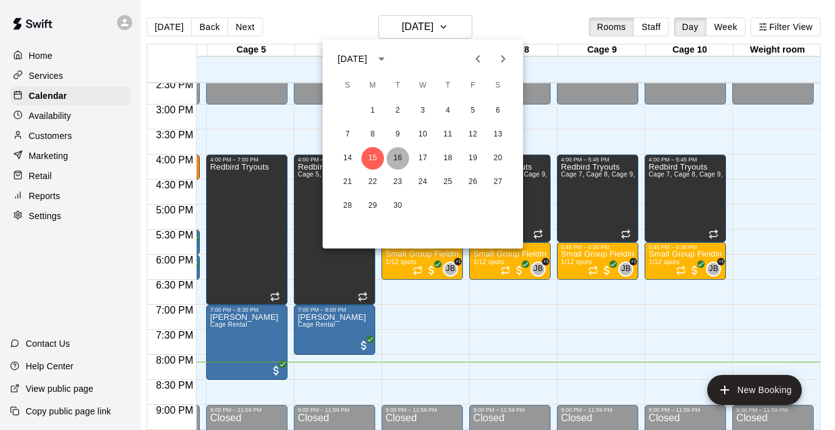
click at [400, 154] on button "16" at bounding box center [398, 158] width 23 height 23
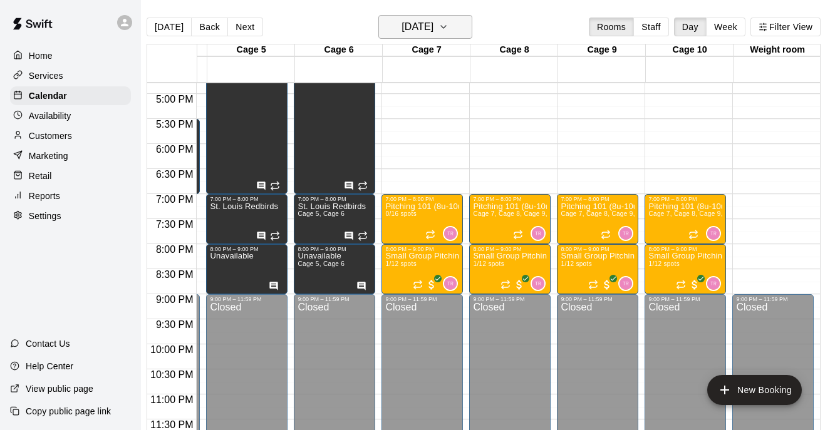
click at [415, 24] on h6 "[DATE]" at bounding box center [418, 27] width 32 height 18
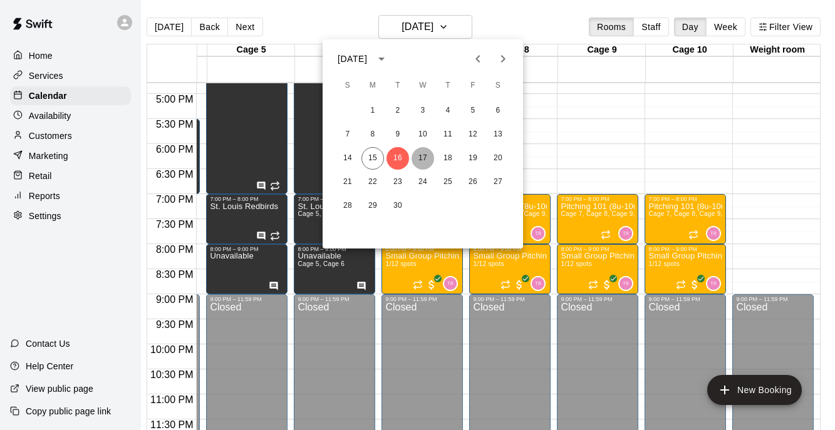
click at [425, 160] on button "17" at bounding box center [423, 158] width 23 height 23
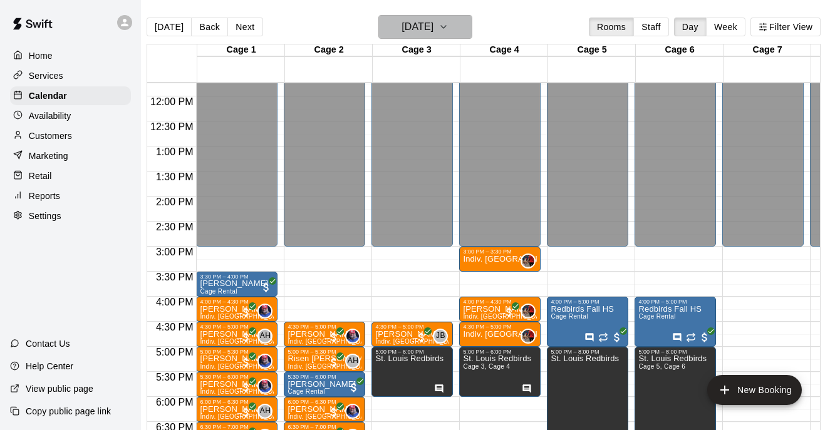
click at [433, 18] on h6 "[DATE]" at bounding box center [418, 27] width 32 height 18
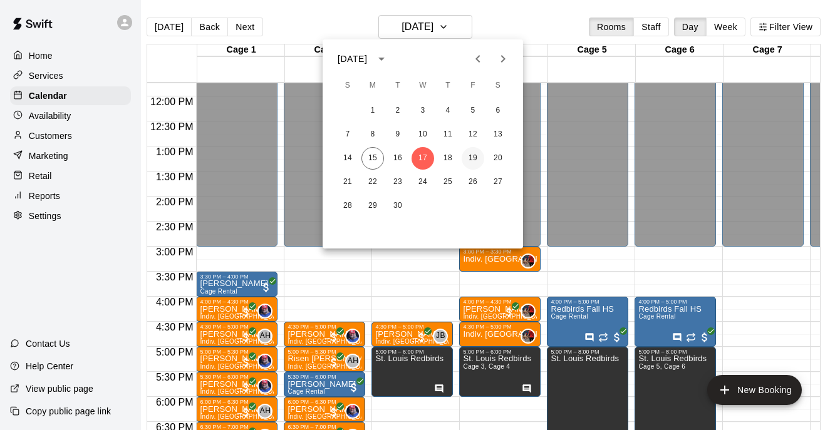
click at [474, 159] on button "19" at bounding box center [473, 158] width 23 height 23
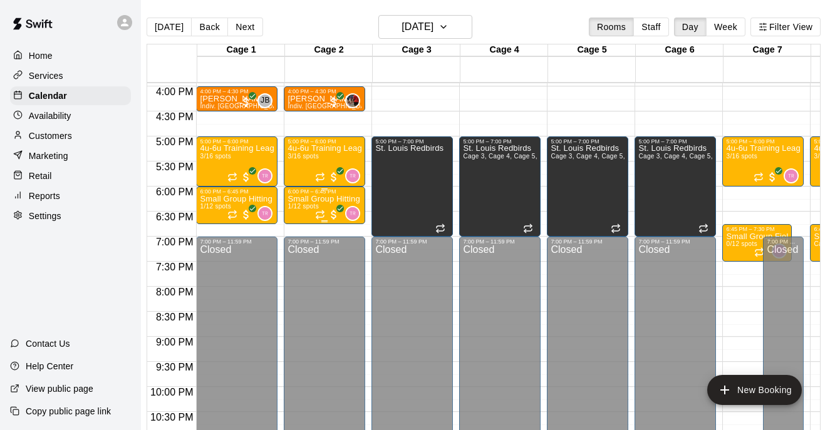
click at [311, 199] on p "Small Group Hitting (7u-8u) | Fridays (Session 1)" at bounding box center [325, 199] width 74 height 0
click at [54, 108] on div at bounding box center [417, 215] width 835 height 430
click at [43, 88] on div "Calendar" at bounding box center [70, 95] width 121 height 19
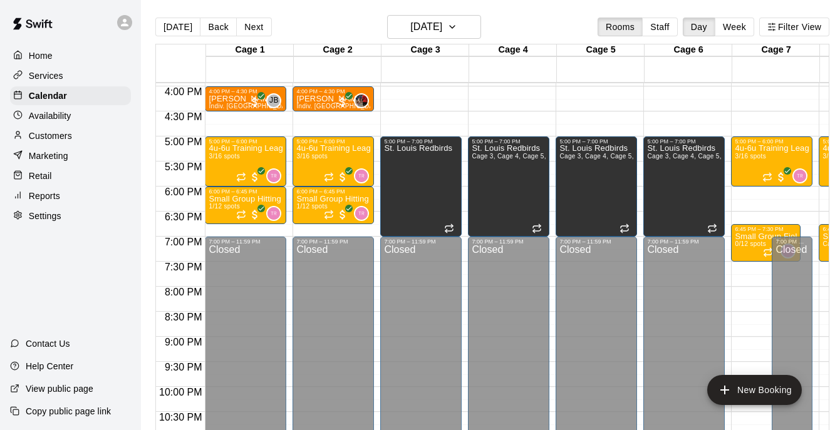
click at [53, 118] on p "Availability" at bounding box center [50, 116] width 43 height 13
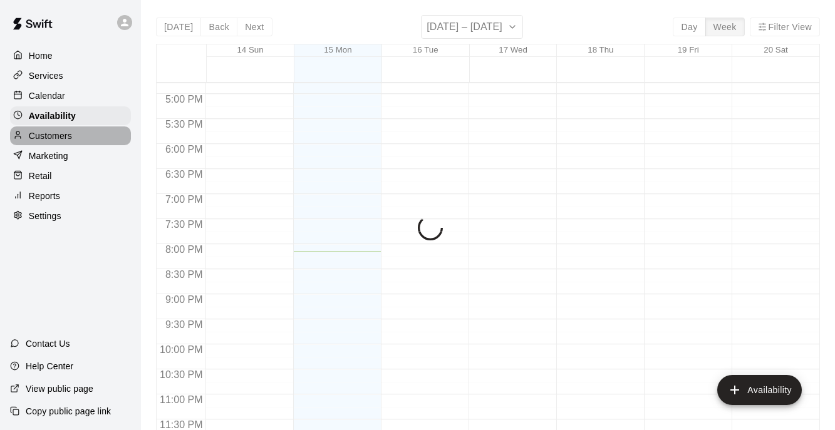
click at [56, 133] on p "Customers" at bounding box center [50, 136] width 43 height 13
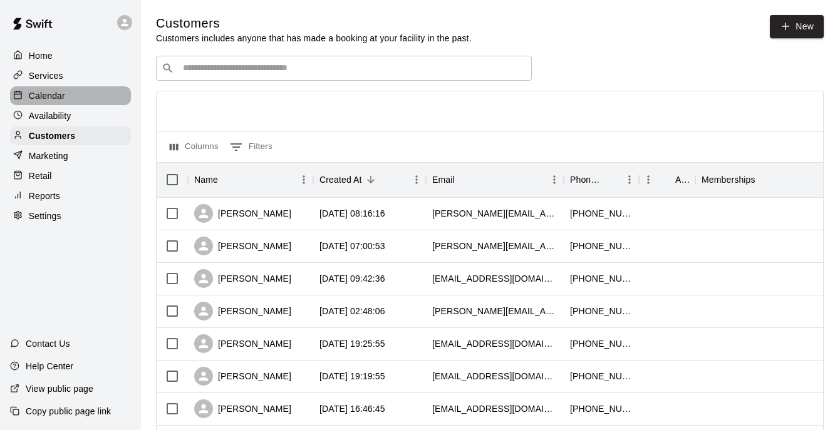
click at [51, 94] on p "Calendar" at bounding box center [47, 96] width 36 height 13
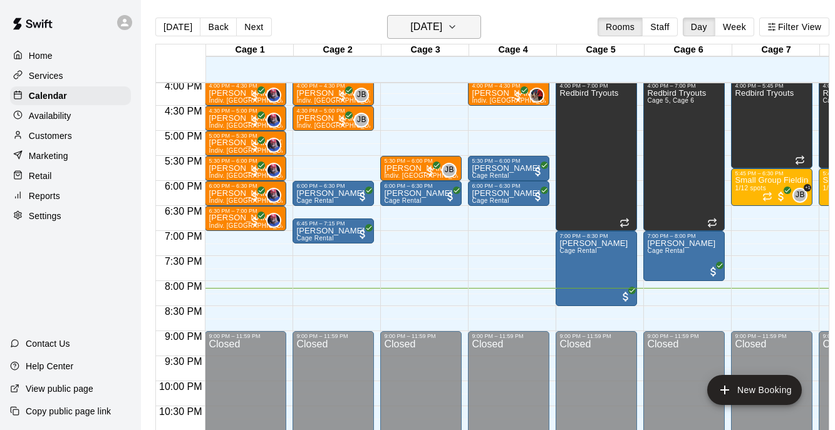
click at [442, 19] on h6 "[DATE]" at bounding box center [426, 27] width 32 height 18
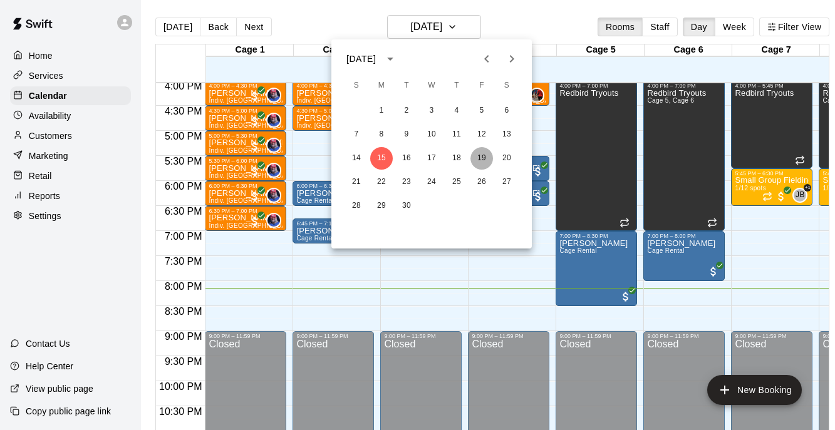
click at [483, 159] on button "19" at bounding box center [482, 158] width 23 height 23
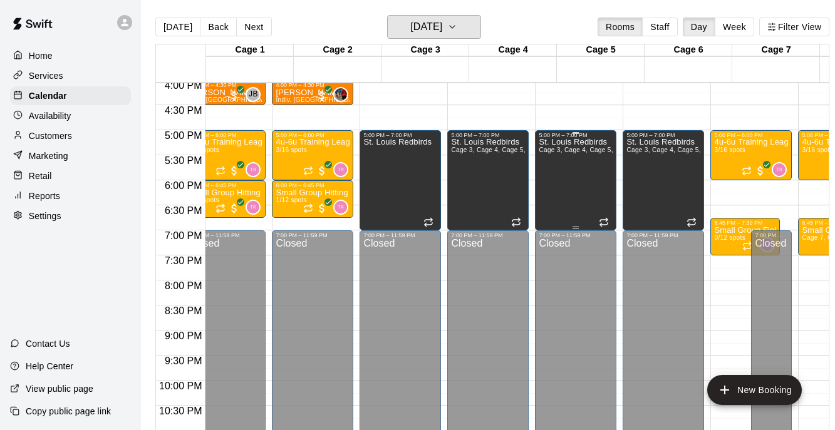
scroll to position [805, 0]
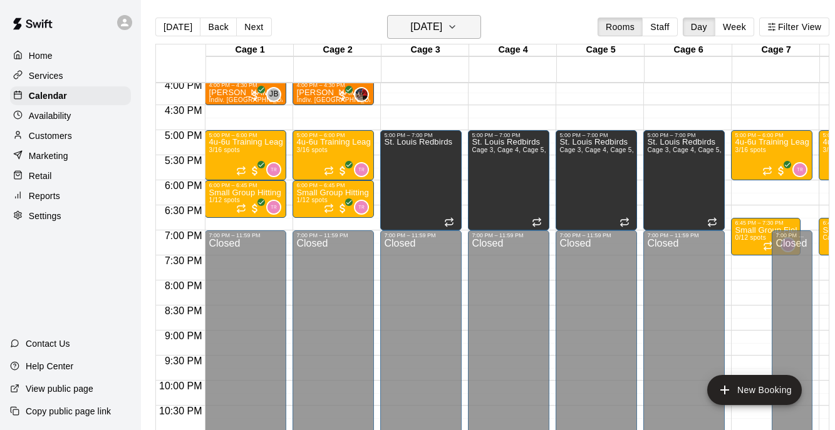
click at [457, 19] on icon "button" at bounding box center [452, 26] width 10 height 15
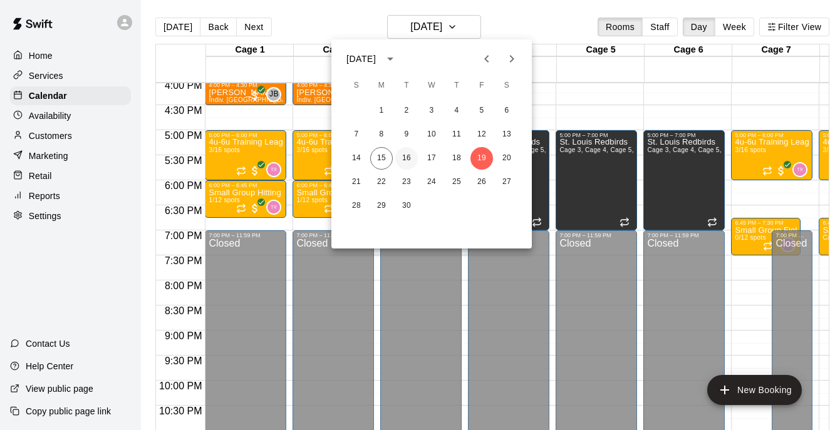
click at [408, 154] on button "16" at bounding box center [406, 158] width 23 height 23
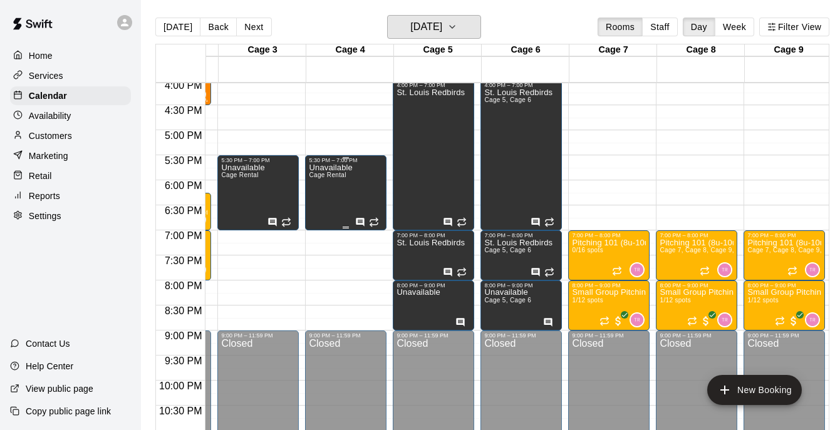
scroll to position [0, 341]
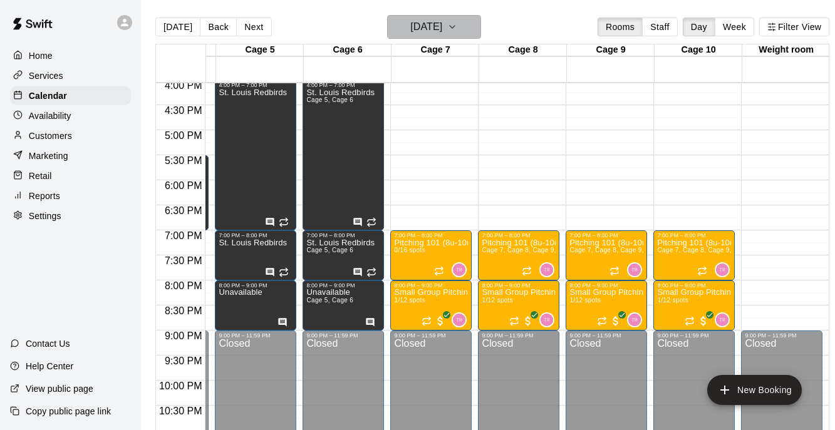
click at [437, 25] on h6 "[DATE]" at bounding box center [426, 27] width 32 height 18
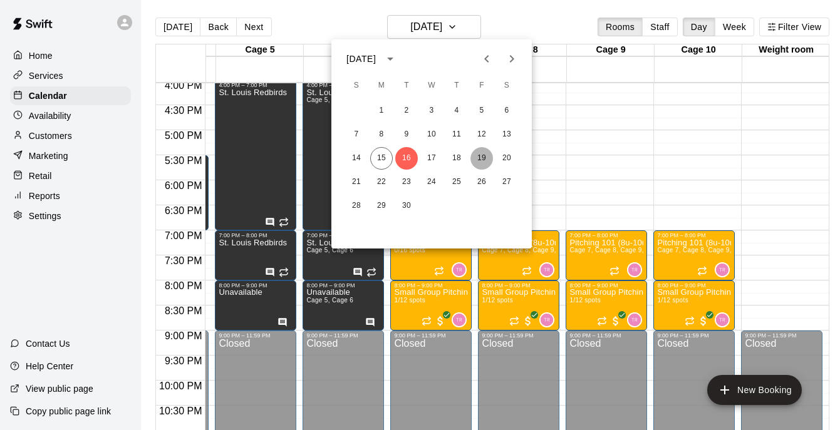
click at [477, 158] on button "19" at bounding box center [482, 158] width 23 height 23
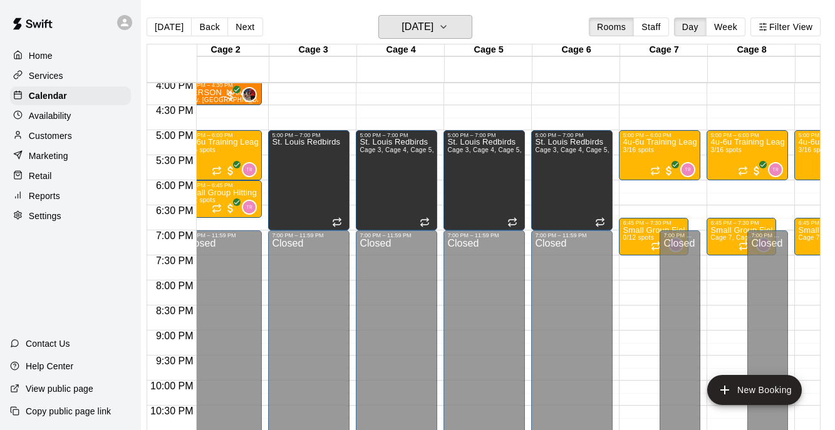
scroll to position [0, 0]
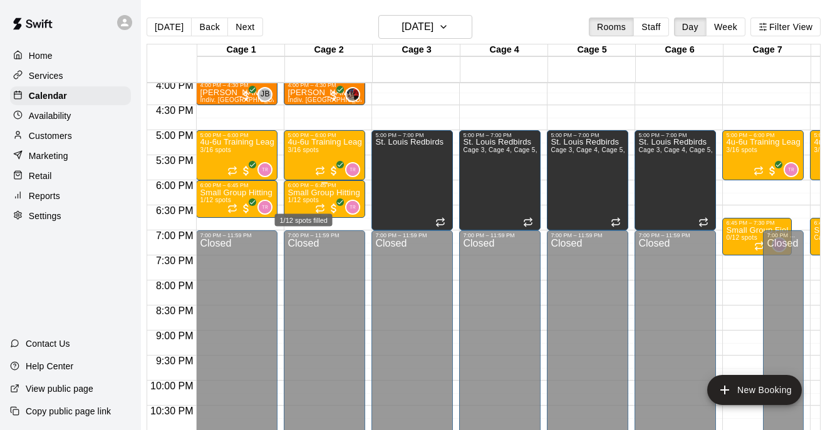
click at [307, 201] on span "1/12 spots" at bounding box center [303, 200] width 31 height 7
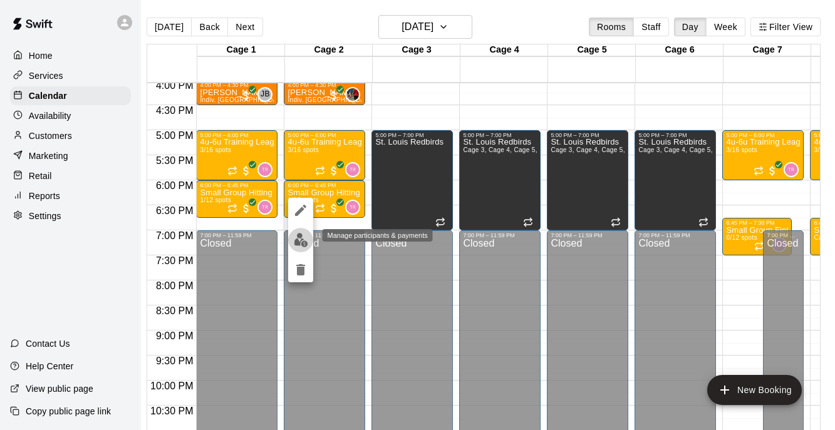
click at [303, 241] on img "edit" at bounding box center [301, 240] width 14 height 14
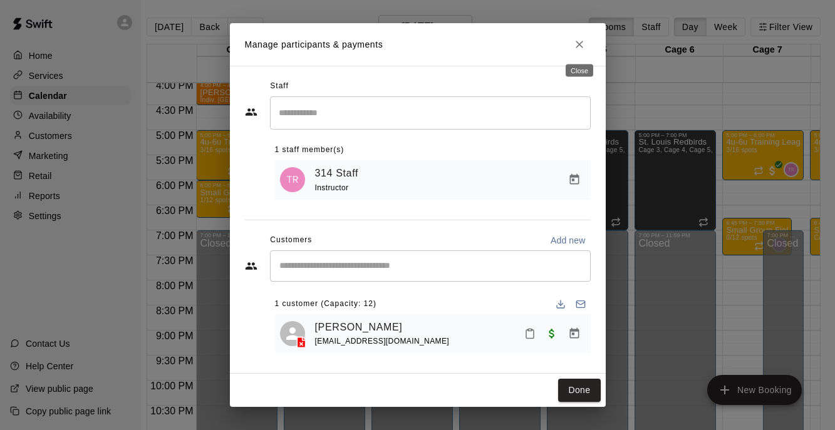
click at [582, 47] on icon "Close" at bounding box center [579, 44] width 13 height 13
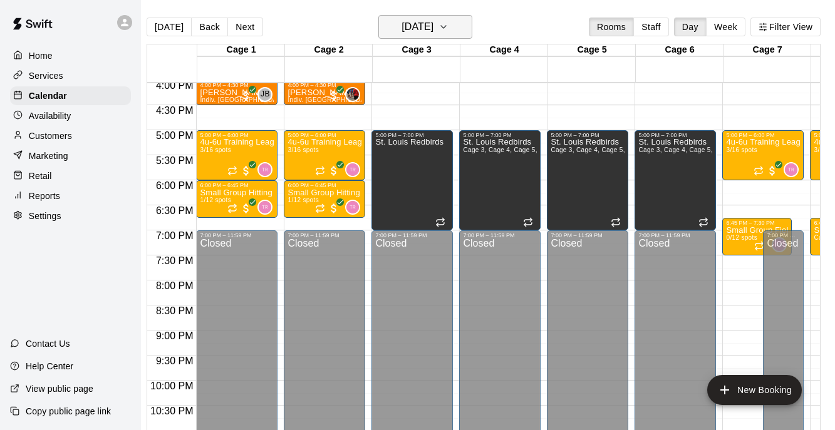
click at [432, 28] on h6 "[DATE]" at bounding box center [418, 27] width 32 height 18
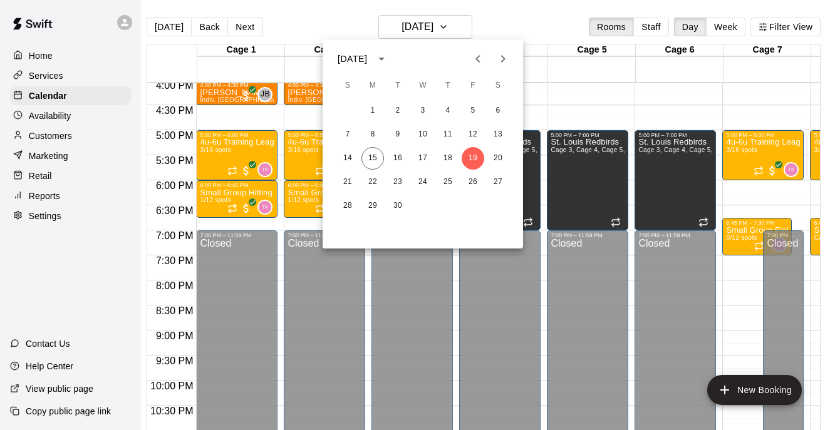
click at [556, 10] on div at bounding box center [417, 215] width 835 height 430
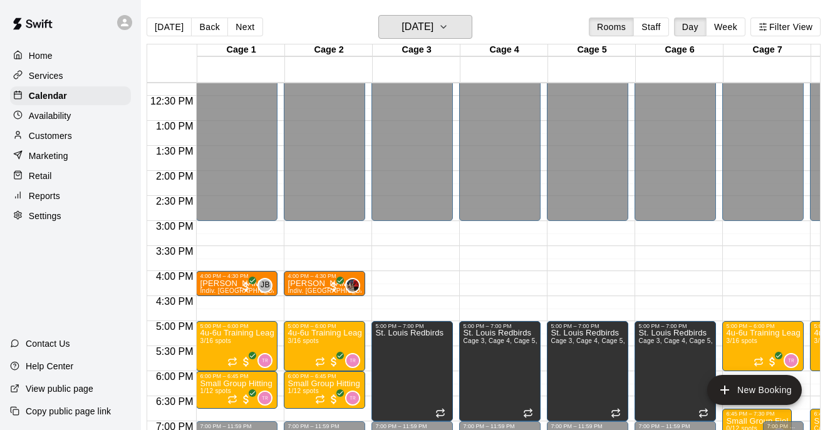
scroll to position [595, 0]
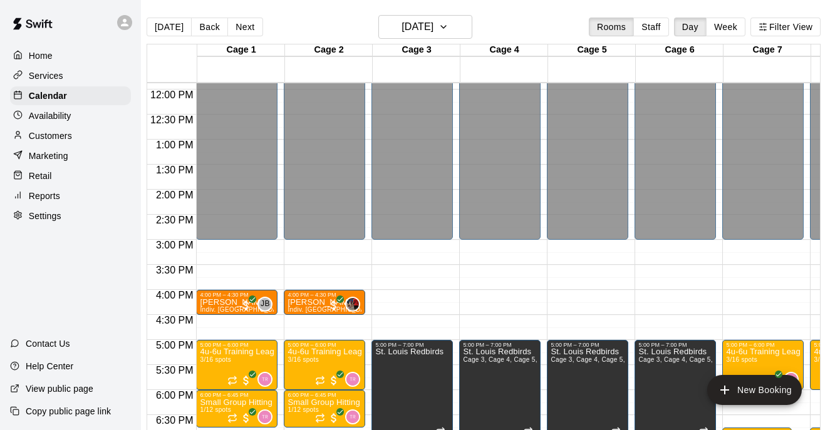
click at [53, 133] on p "Customers" at bounding box center [50, 136] width 43 height 13
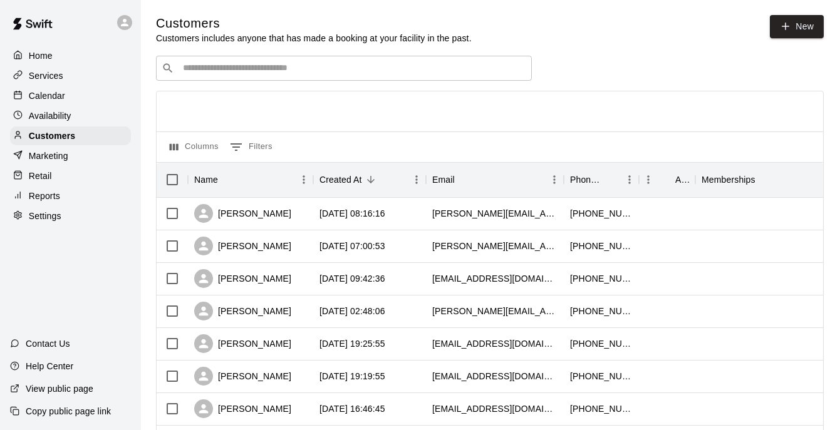
click at [262, 74] on input "Search customers by name or email" at bounding box center [352, 68] width 347 height 13
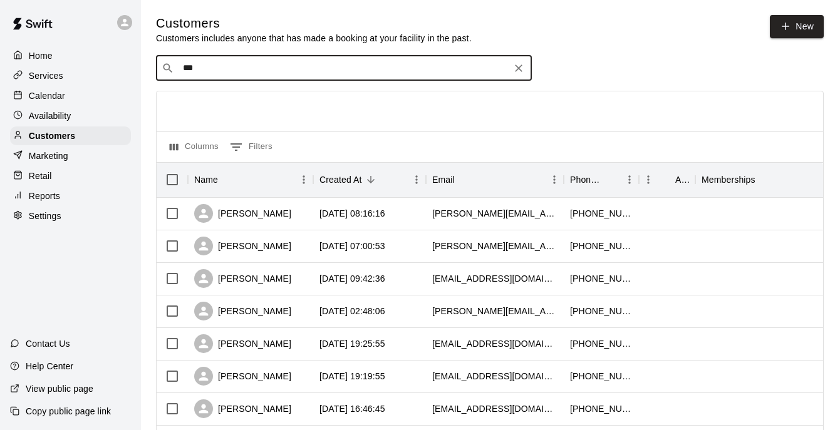
type input "****"
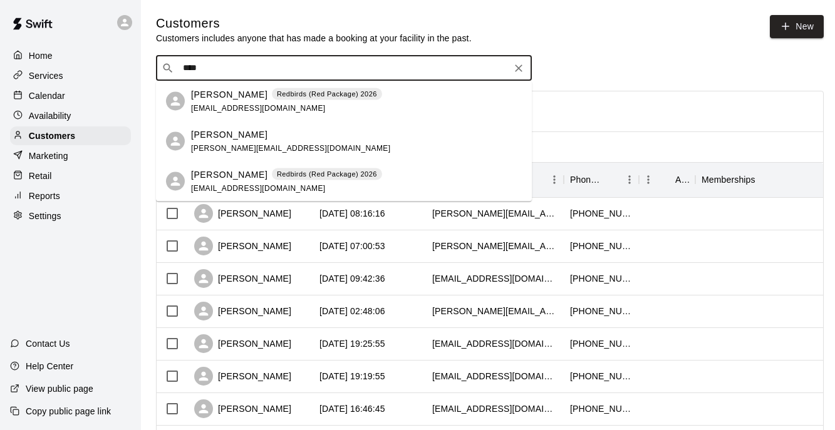
click at [244, 107] on span "[EMAIL_ADDRESS][DOMAIN_NAME]" at bounding box center [258, 107] width 135 height 9
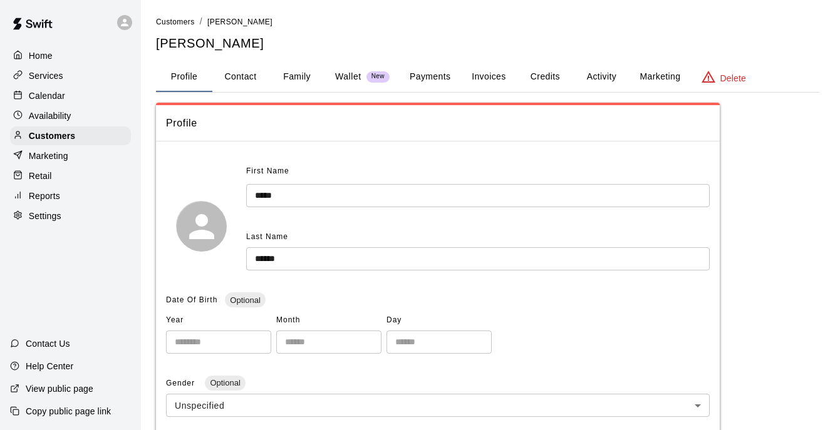
click at [307, 78] on button "Family" at bounding box center [297, 77] width 56 height 30
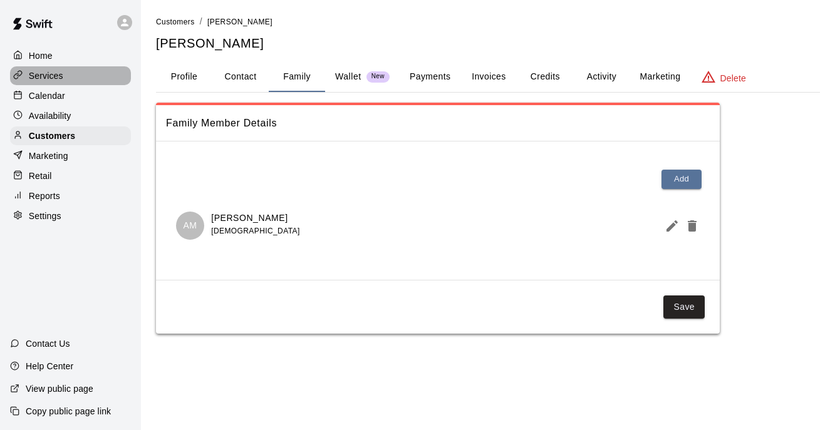
click at [56, 73] on p "Services" at bounding box center [46, 76] width 34 height 13
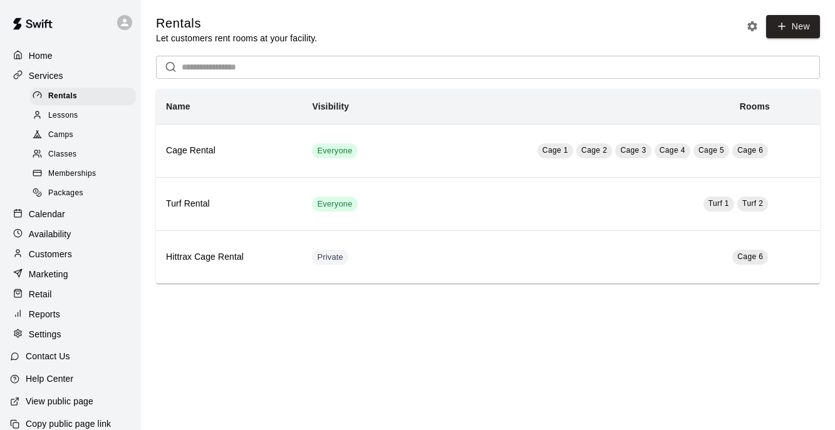
click at [70, 213] on div "Calendar" at bounding box center [70, 214] width 121 height 19
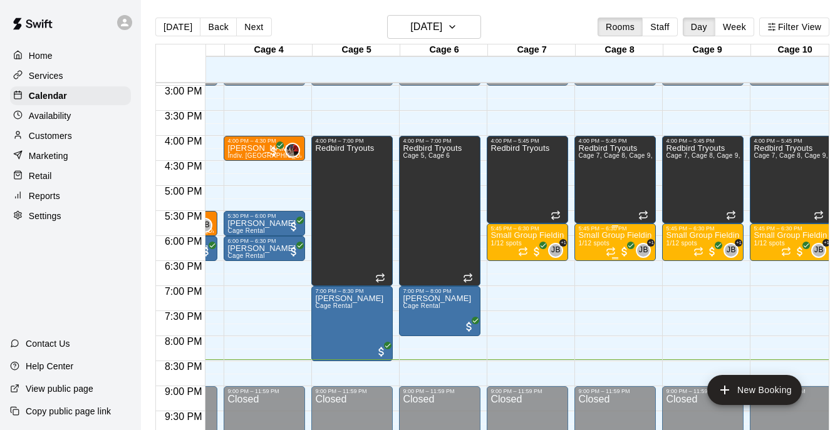
scroll to position [0, 248]
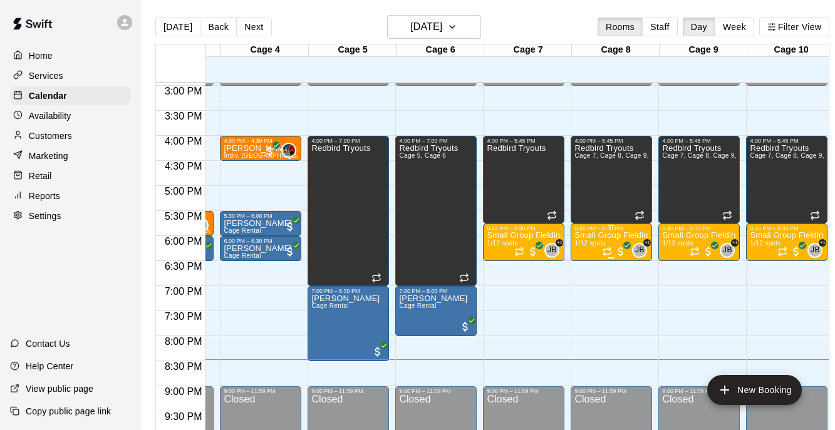
click at [593, 247] on span "1/12 spots" at bounding box center [590, 243] width 31 height 7
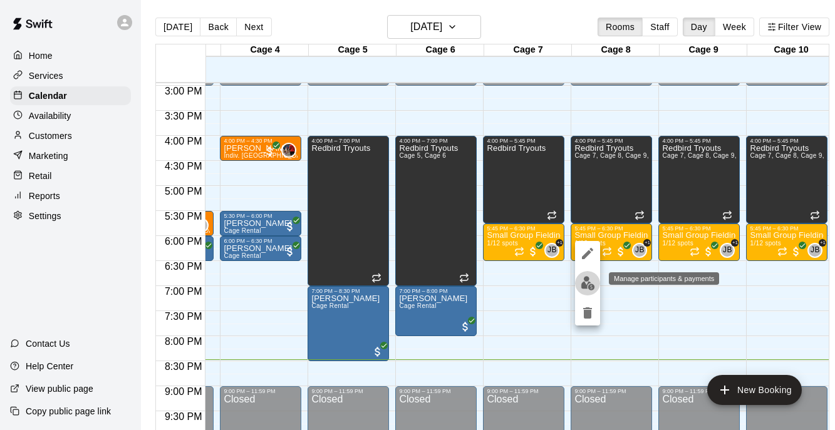
click at [588, 282] on img "edit" at bounding box center [588, 283] width 14 height 14
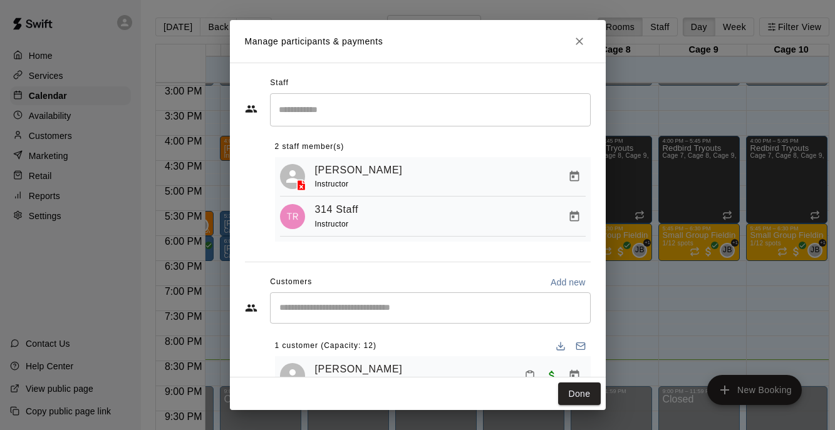
scroll to position [41, 0]
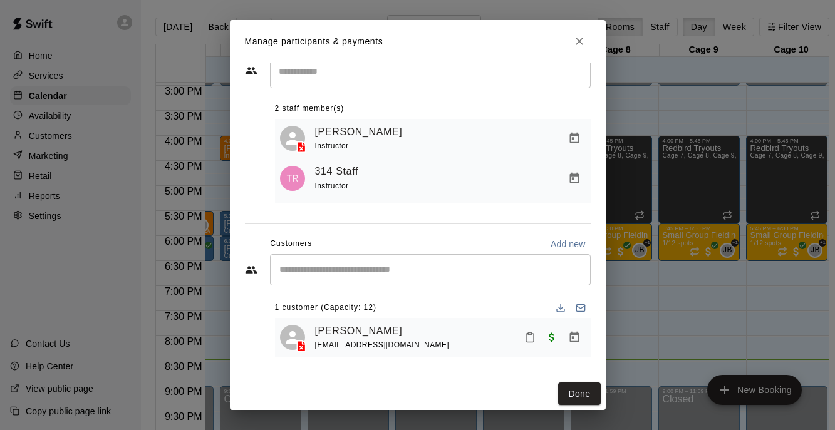
click at [575, 48] on button "Close" at bounding box center [579, 41] width 23 height 23
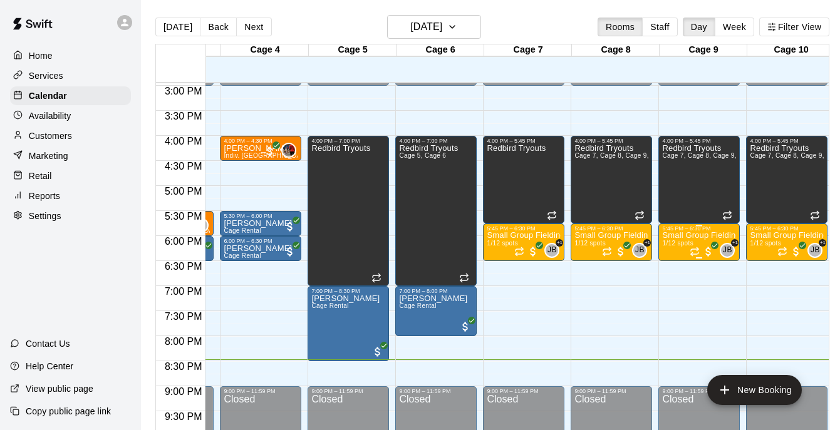
click at [690, 236] on p "Small Group Fielding (7u-8u) | [DATE] (Session 1)" at bounding box center [699, 236] width 74 height 0
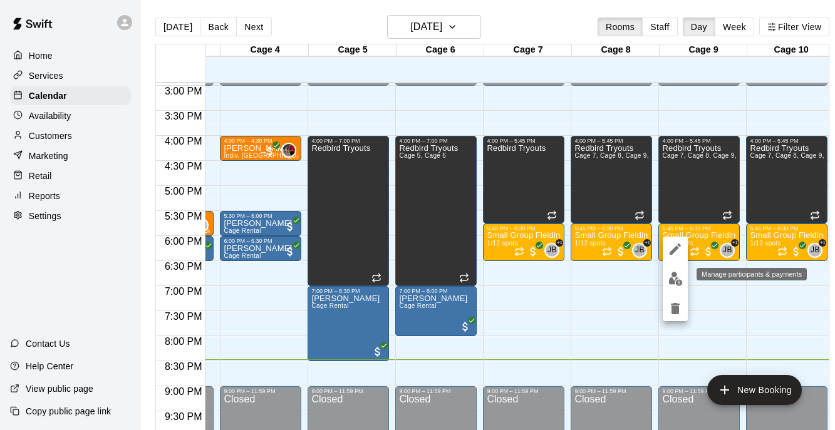
click at [675, 283] on img "edit" at bounding box center [676, 279] width 14 height 14
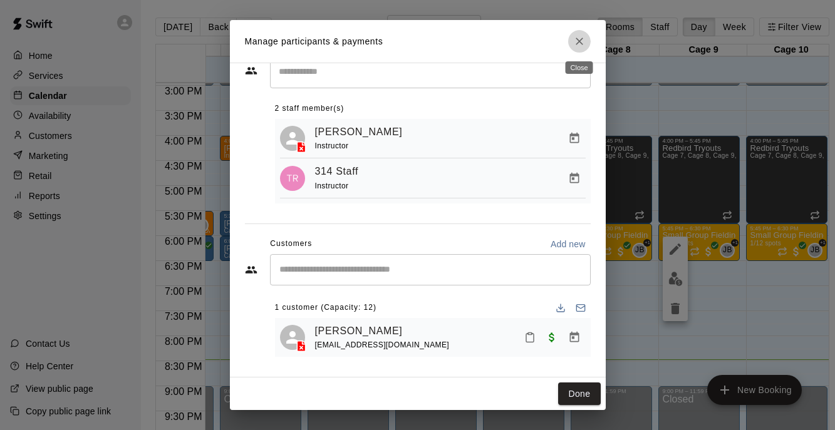
click at [577, 39] on icon "Close" at bounding box center [580, 42] width 8 height 8
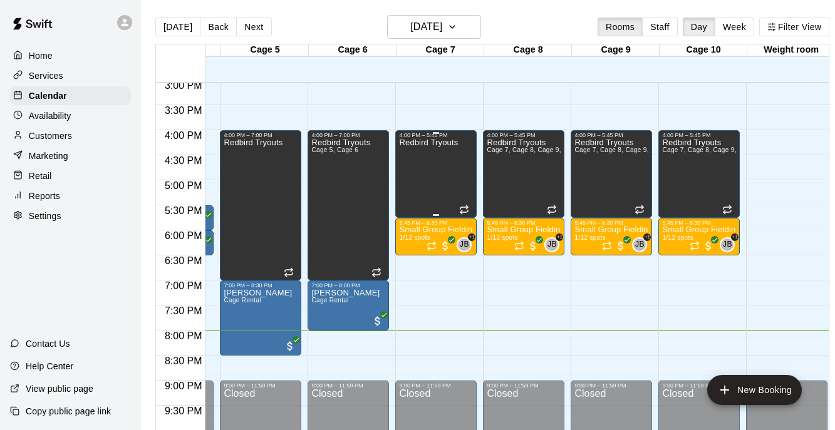
scroll to position [0, 341]
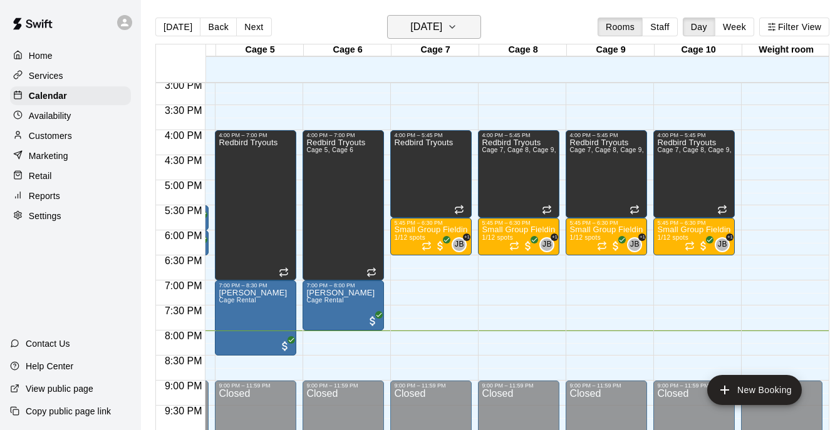
click at [464, 23] on button "[DATE]" at bounding box center [434, 27] width 94 height 24
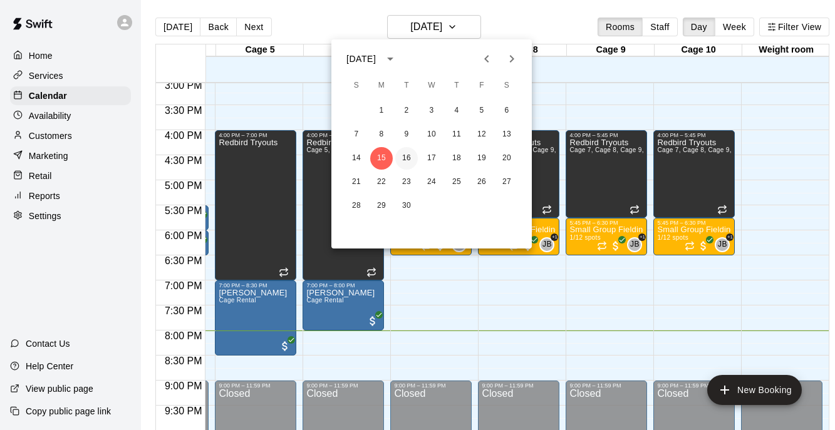
click at [404, 155] on button "16" at bounding box center [406, 158] width 23 height 23
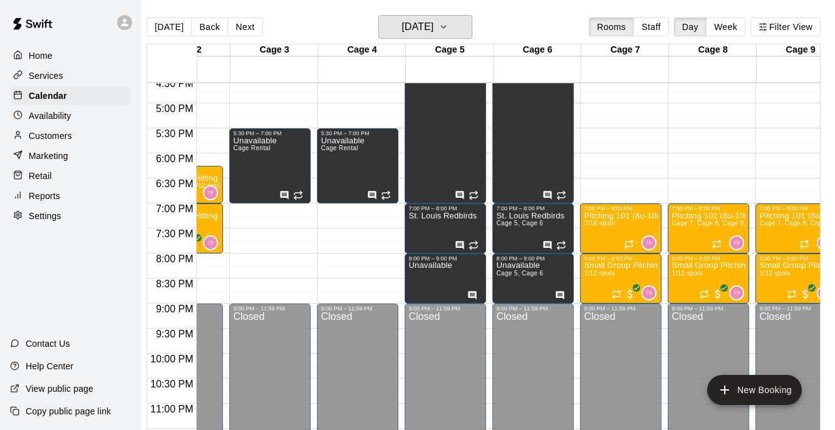
scroll to position [0, 0]
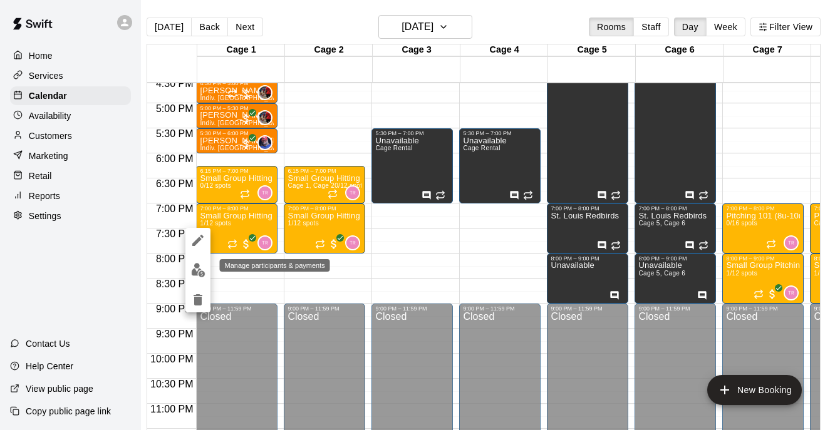
click at [197, 273] on img "edit" at bounding box center [198, 270] width 14 height 14
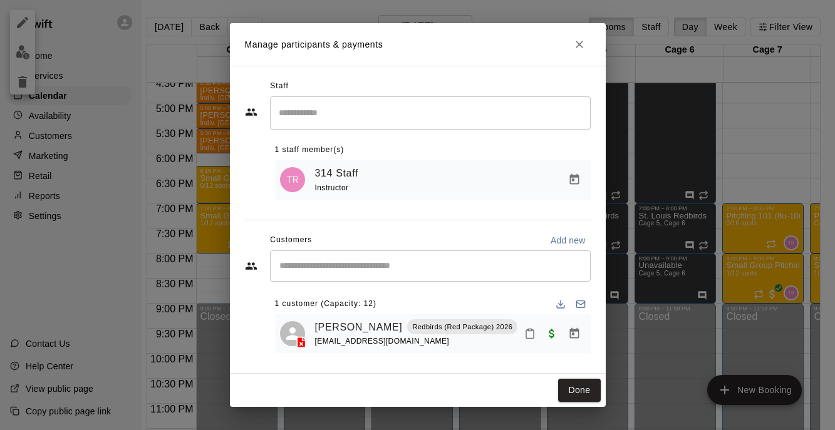
click at [585, 52] on button "Close" at bounding box center [579, 44] width 23 height 23
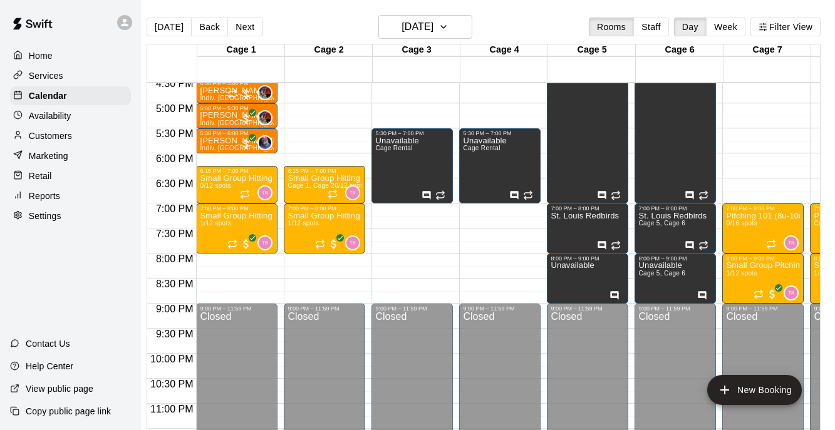
click at [71, 67] on div "Services" at bounding box center [70, 75] width 121 height 19
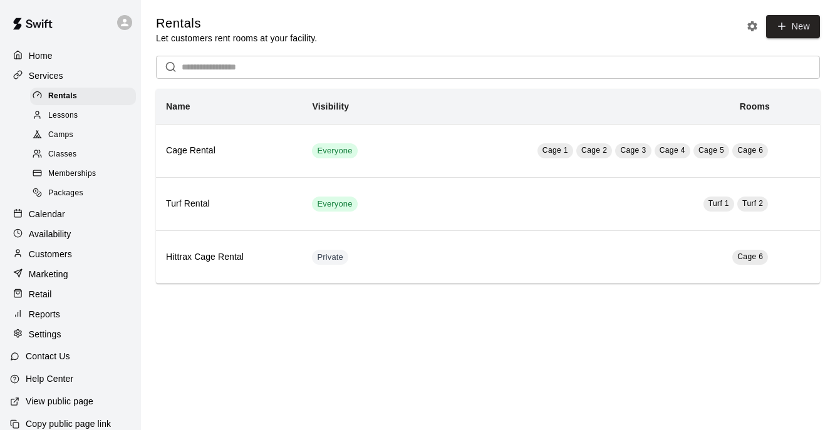
click at [66, 55] on div "Home" at bounding box center [70, 55] width 121 height 19
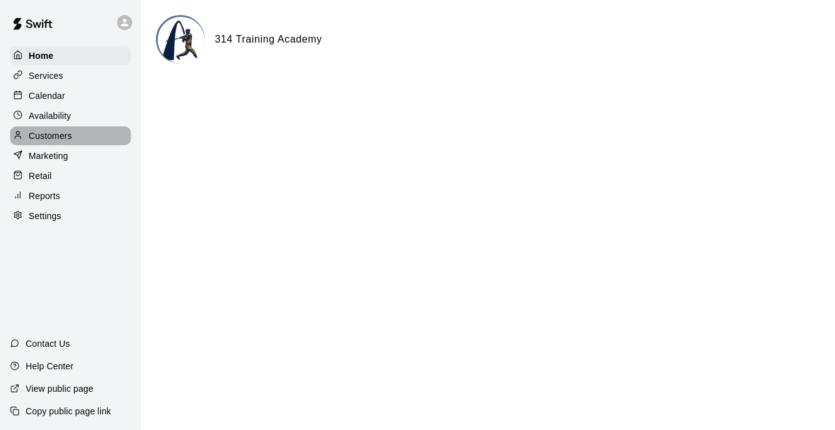
click at [63, 133] on p "Customers" at bounding box center [50, 136] width 43 height 13
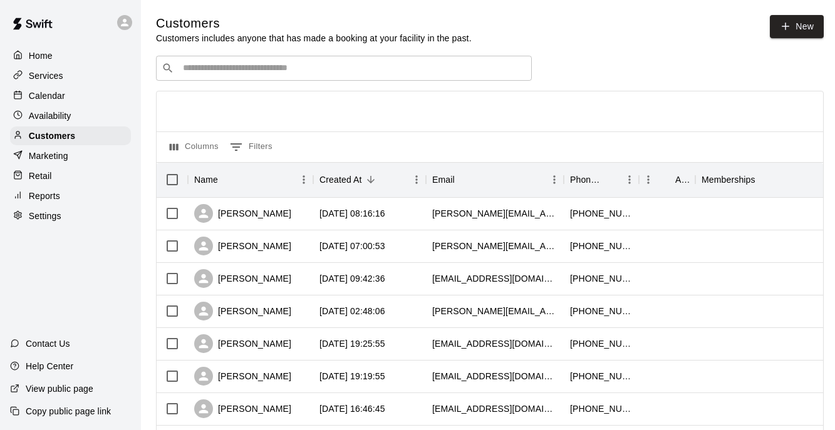
click at [279, 70] on input "Search customers by name or email" at bounding box center [352, 68] width 347 height 13
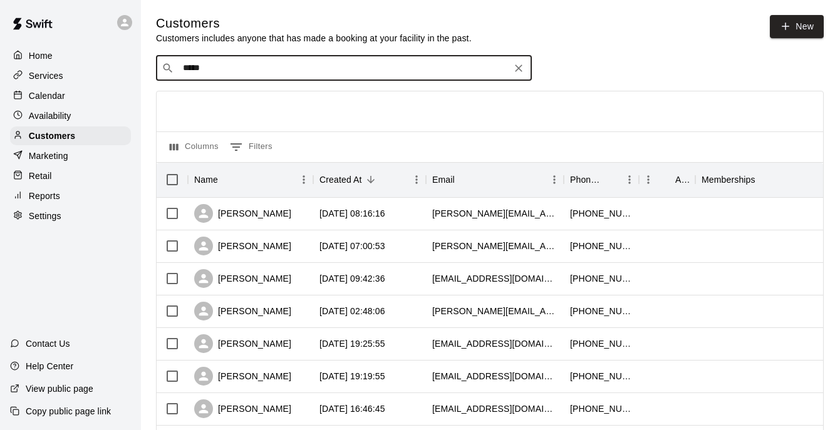
type input "******"
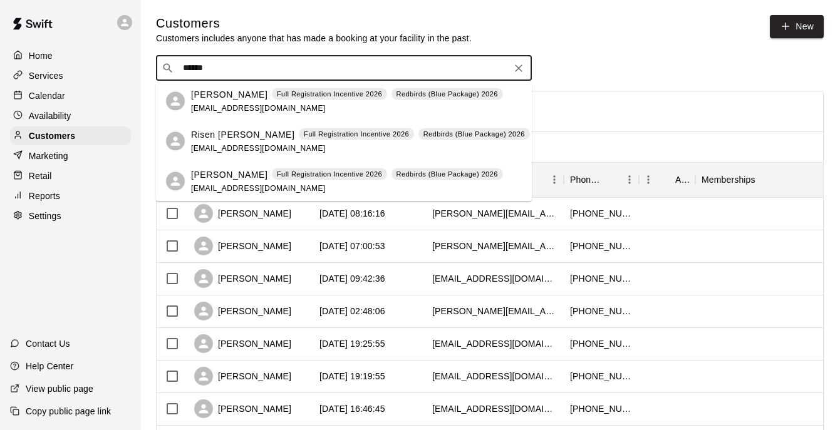
click at [208, 103] on div "Bobby Cremins Full Registration Incentive 2026 Redbirds (Blue Package) 2026 bob…" at bounding box center [347, 101] width 312 height 27
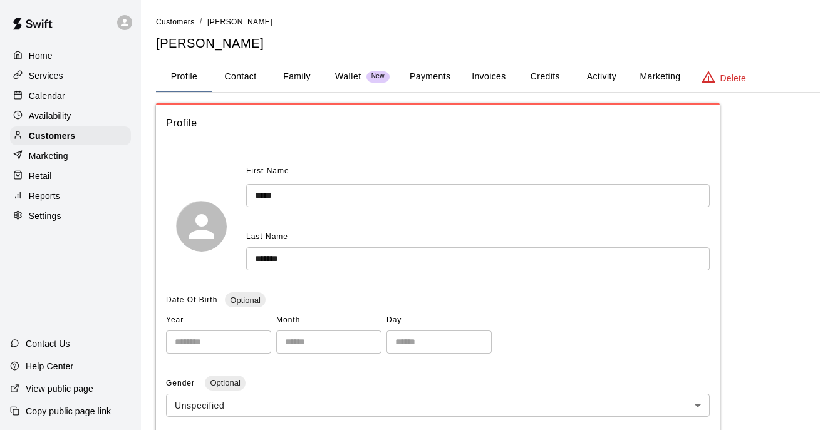
click at [554, 83] on button "Credits" at bounding box center [545, 77] width 56 height 30
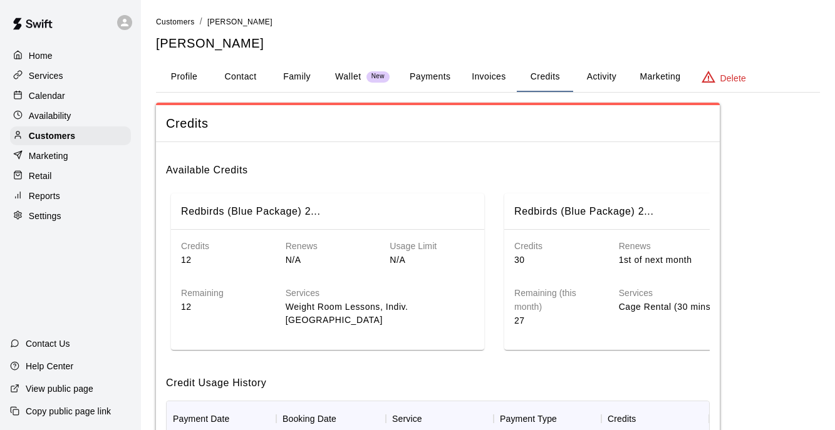
click at [595, 81] on button "Activity" at bounding box center [601, 77] width 56 height 30
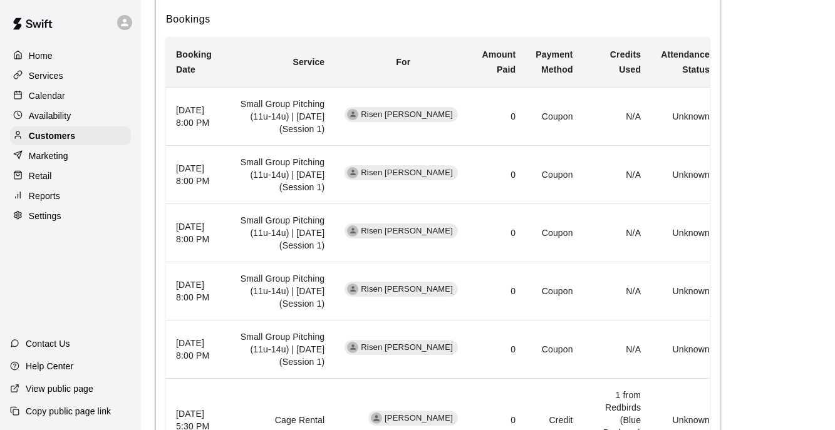
scroll to position [383, 0]
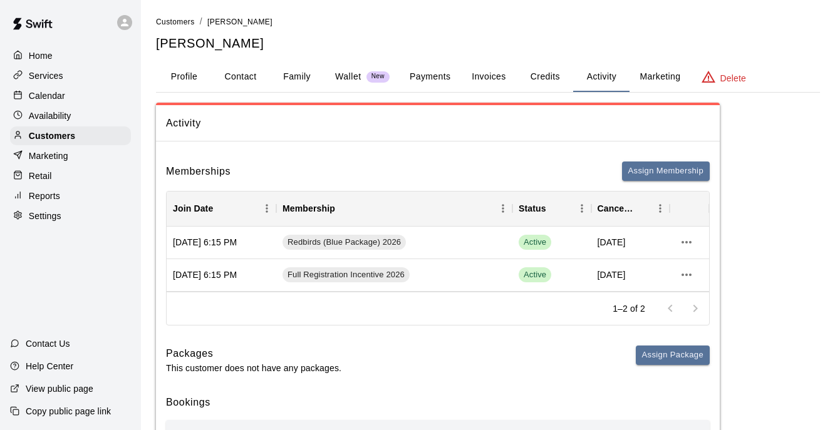
click at [656, 80] on button "Marketing" at bounding box center [660, 77] width 61 height 30
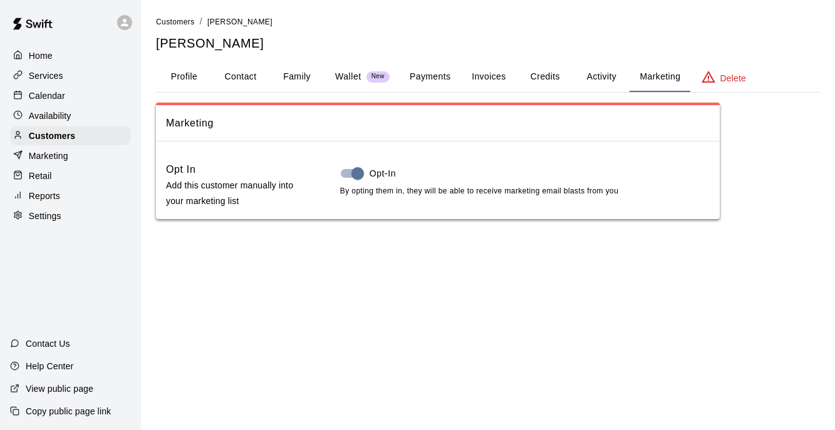
click at [600, 80] on button "Activity" at bounding box center [601, 77] width 56 height 30
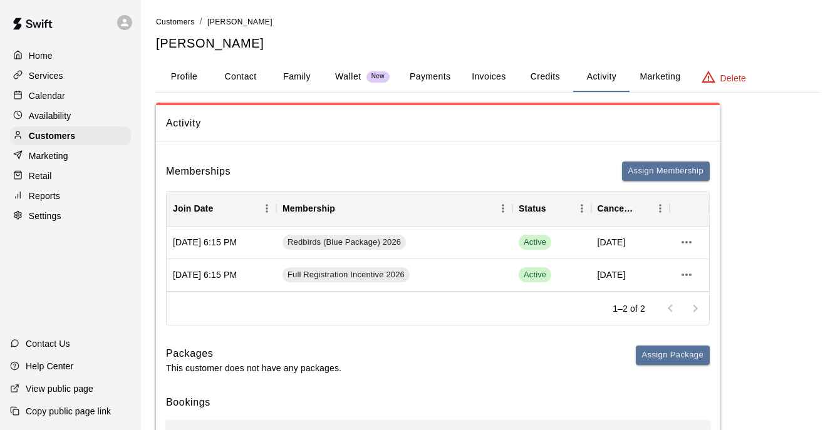
click at [542, 81] on button "Credits" at bounding box center [545, 77] width 56 height 30
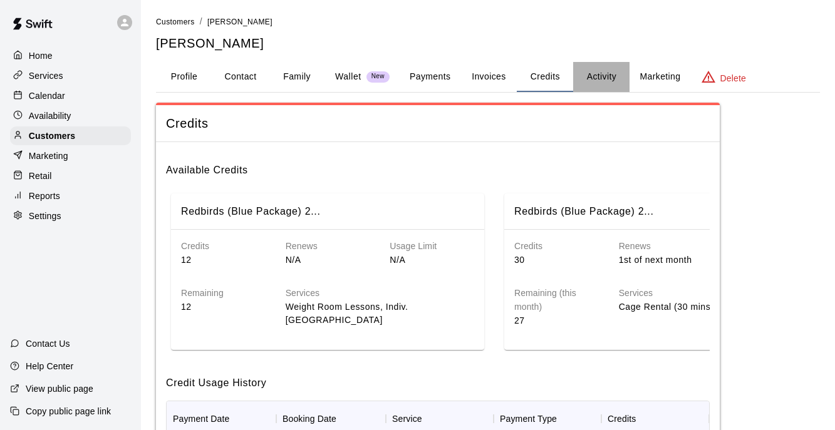
click at [598, 73] on button "Activity" at bounding box center [601, 77] width 56 height 30
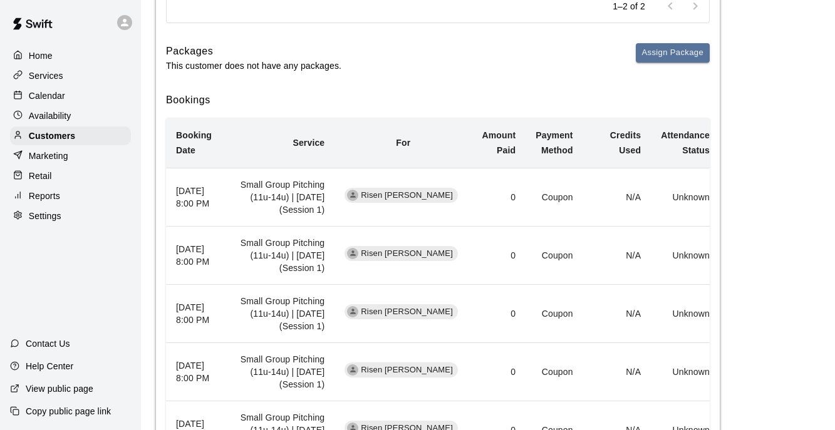
scroll to position [316, 0]
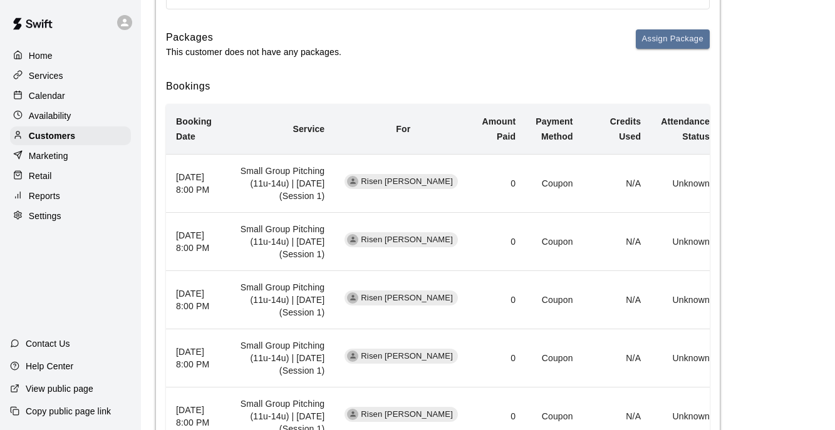
click at [63, 93] on p "Calendar" at bounding box center [47, 96] width 36 height 13
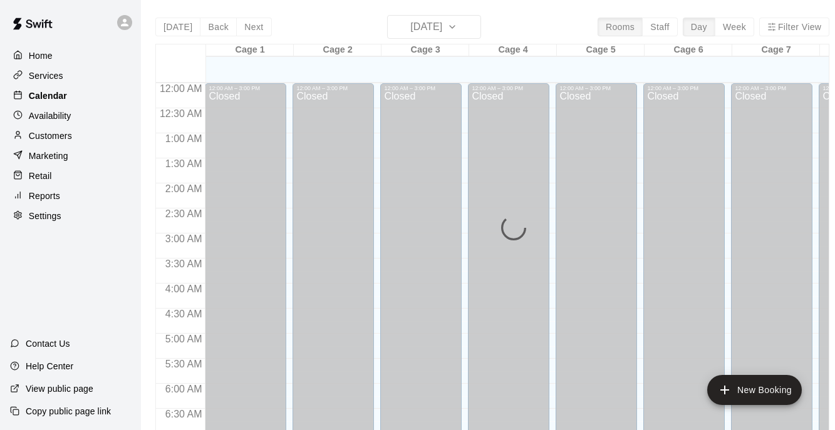
scroll to position [805, 0]
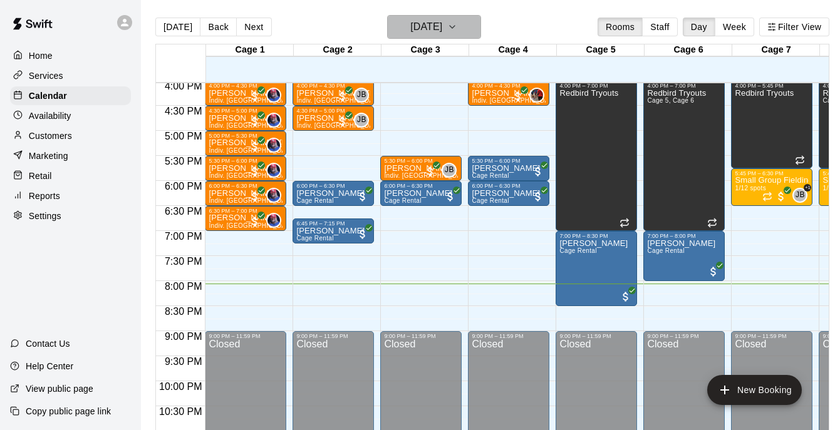
click at [427, 29] on h6 "[DATE]" at bounding box center [426, 27] width 32 height 18
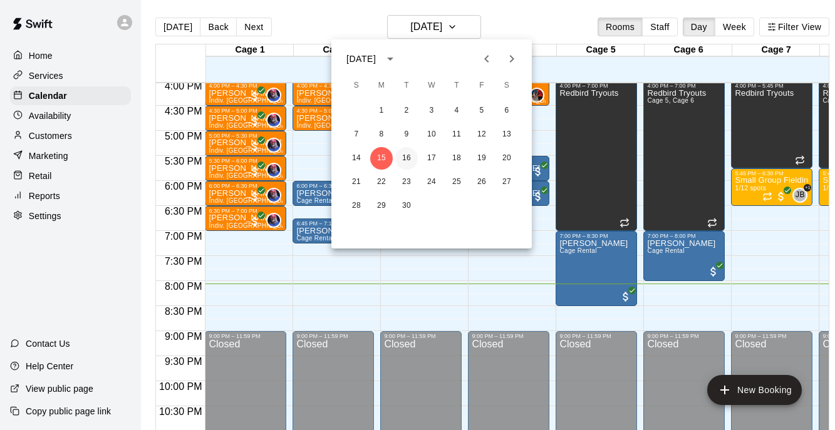
click at [405, 159] on button "16" at bounding box center [406, 158] width 23 height 23
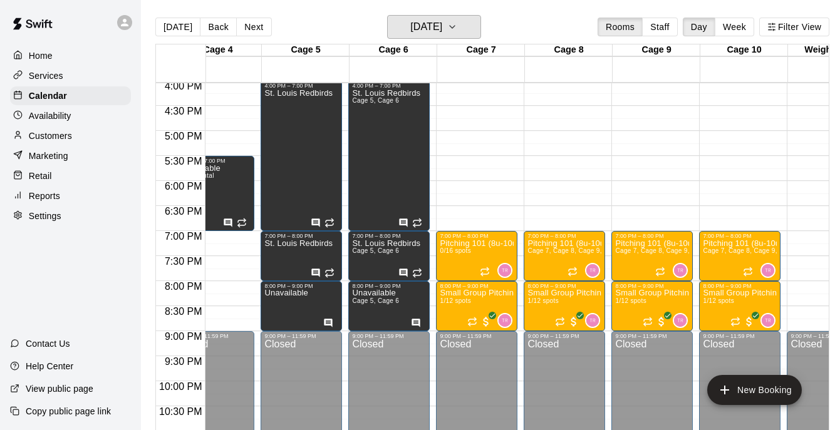
scroll to position [0, 327]
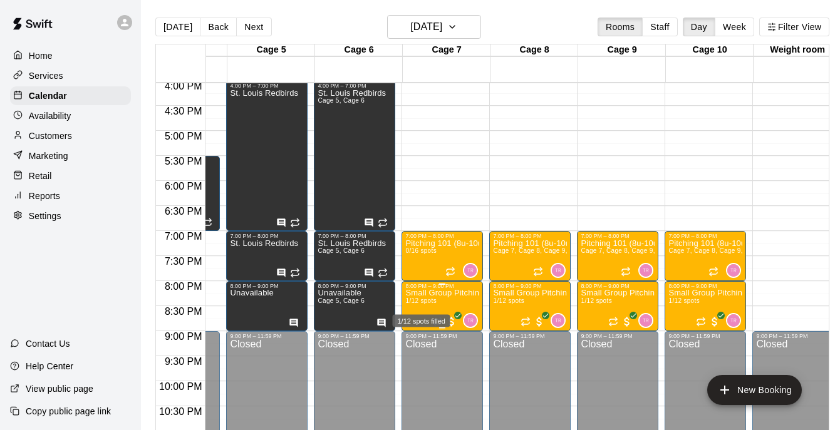
click at [432, 305] on span "1/12 spots" at bounding box center [420, 301] width 31 height 7
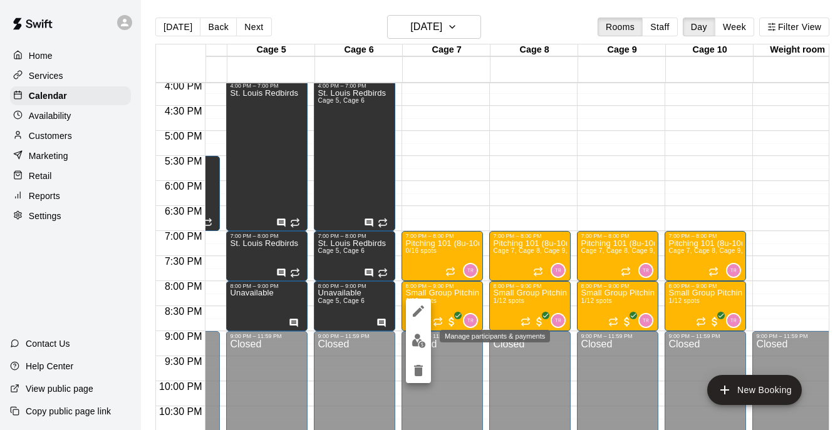
click at [415, 340] on img "edit" at bounding box center [419, 341] width 14 height 14
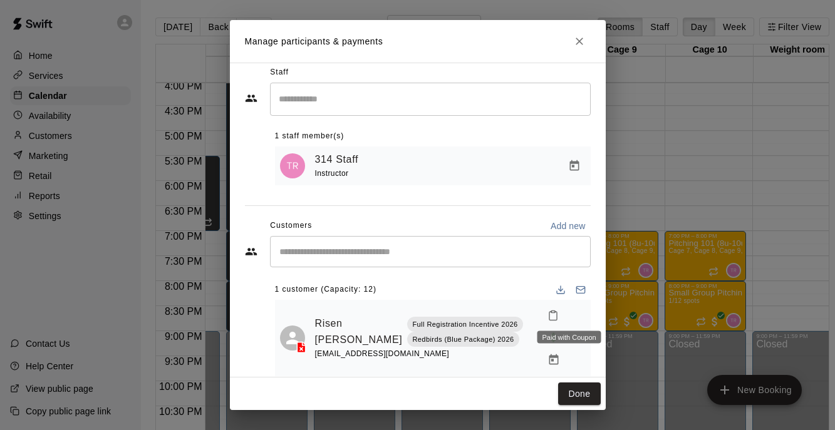
click at [565, 332] on span "Paid with Coupon" at bounding box center [554, 337] width 23 height 11
click at [549, 355] on icon "Manage bookings & payment" at bounding box center [553, 360] width 9 height 11
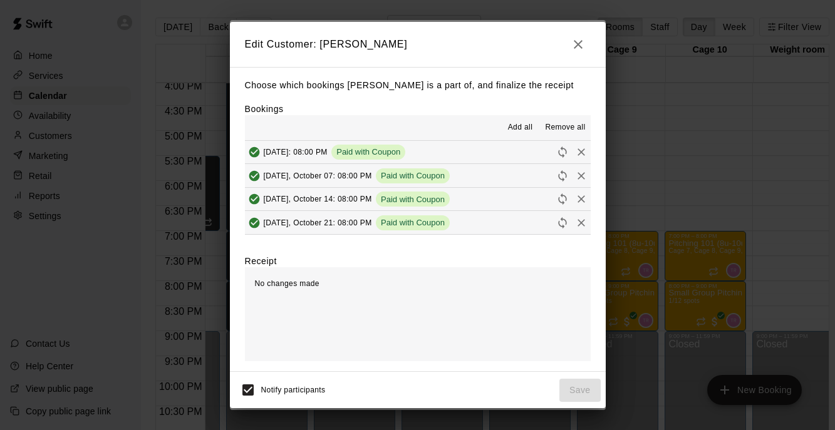
scroll to position [0, 0]
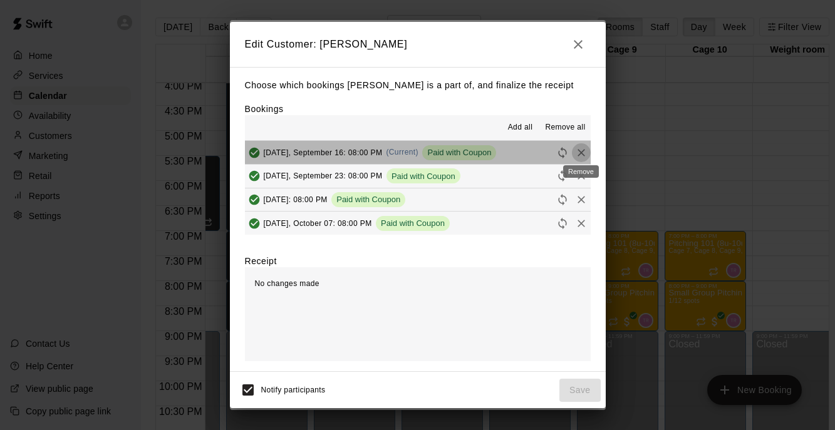
click at [581, 153] on icon "Remove" at bounding box center [582, 153] width 8 height 8
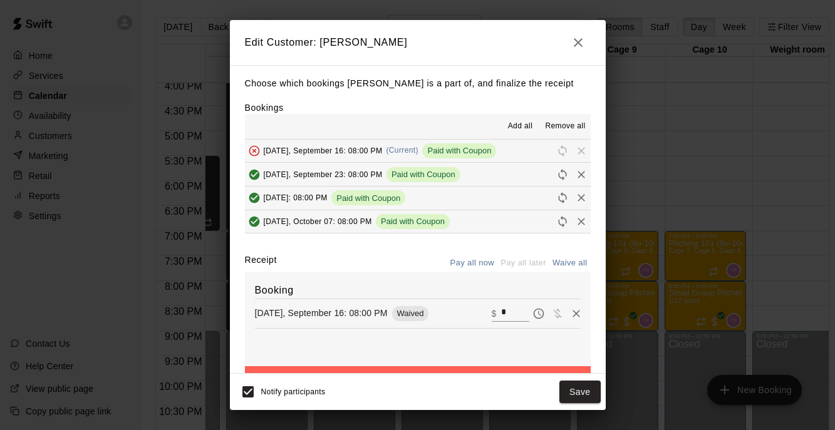
scroll to position [1, 0]
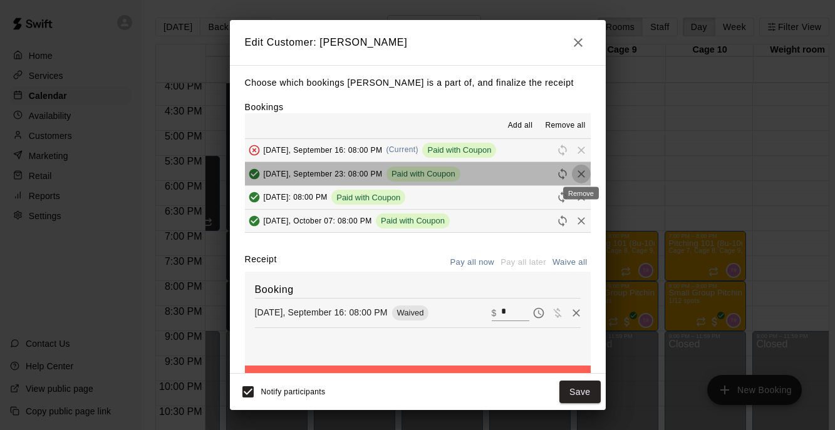
click at [581, 170] on icon "Remove" at bounding box center [581, 174] width 13 height 13
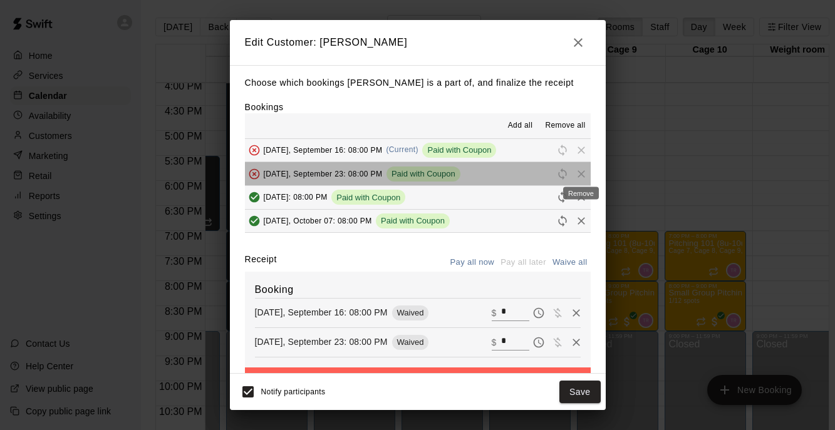
click at [582, 194] on div "Remove" at bounding box center [581, 193] width 36 height 13
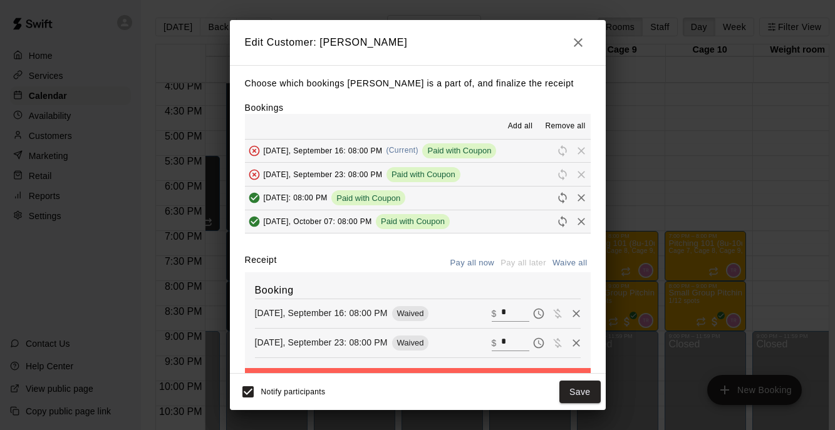
scroll to position [48, 0]
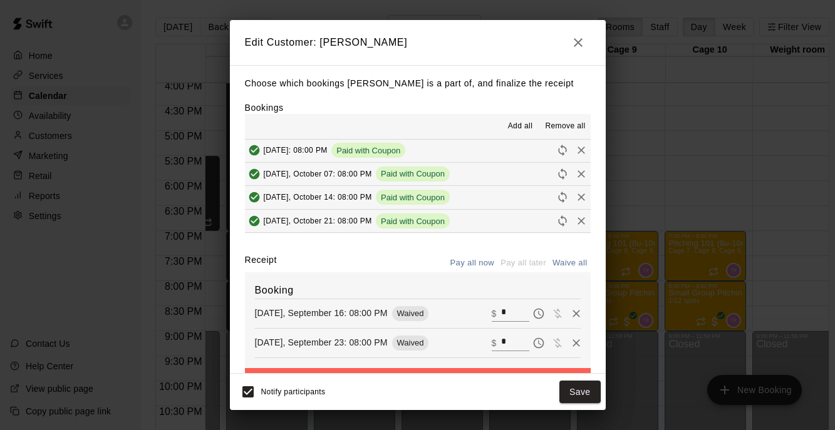
click at [578, 33] on button "button" at bounding box center [578, 42] width 25 height 25
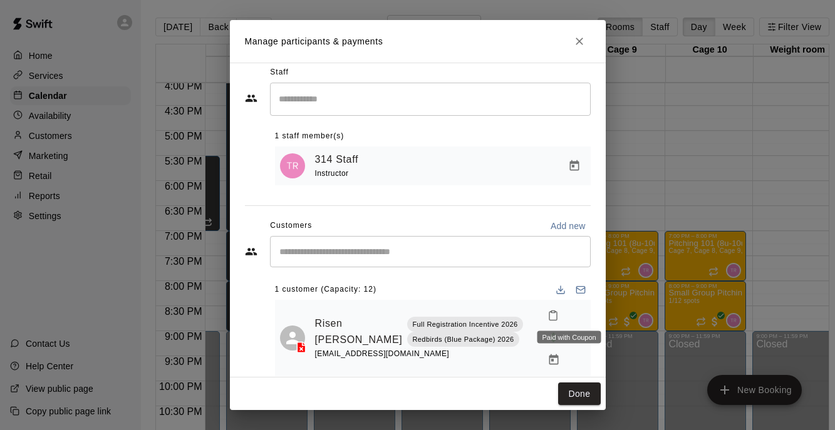
click at [565, 332] on span "Paid with Coupon" at bounding box center [554, 337] width 23 height 11
click at [550, 354] on icon "Manage bookings & payment" at bounding box center [554, 360] width 13 height 13
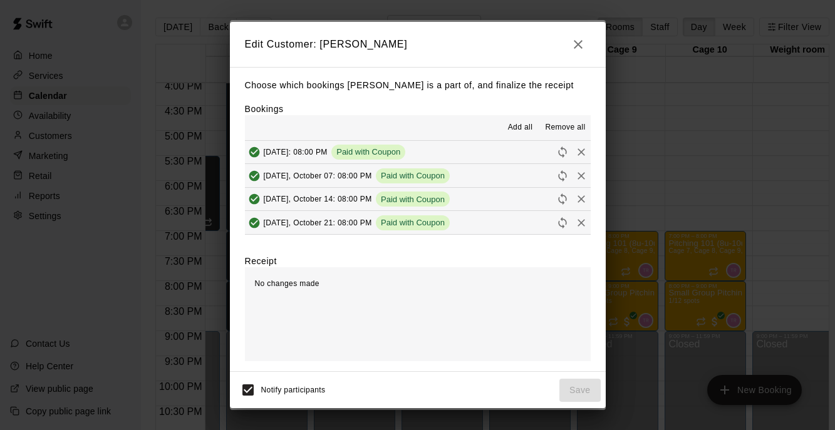
scroll to position [0, 0]
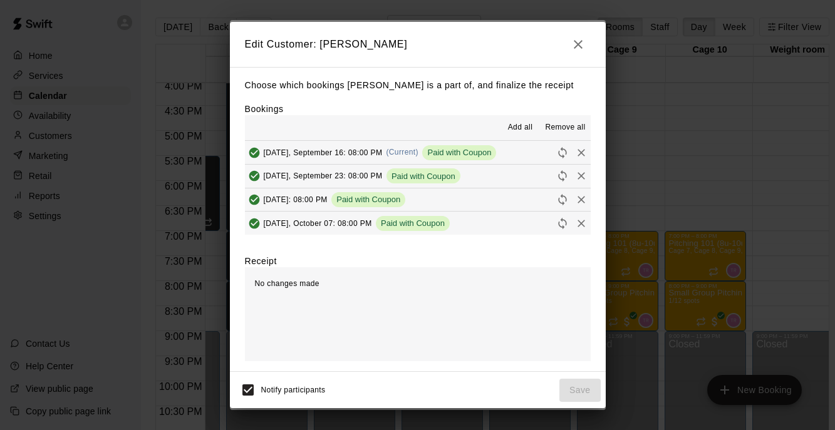
click at [582, 35] on button "button" at bounding box center [578, 44] width 25 height 25
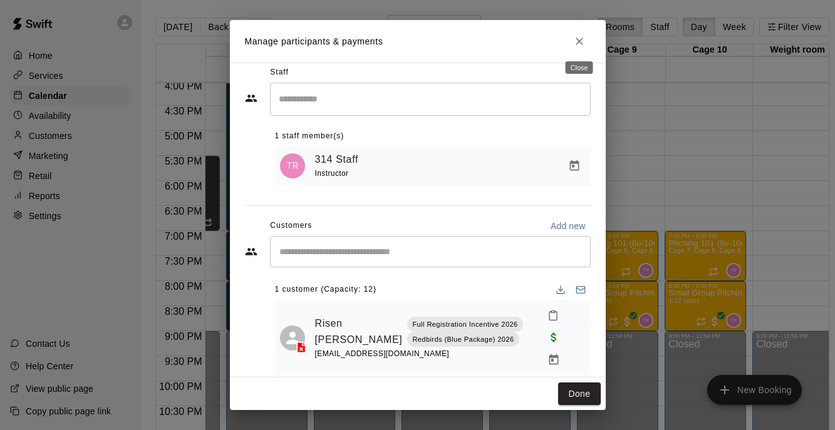
click at [576, 41] on icon "Close" at bounding box center [579, 41] width 13 height 13
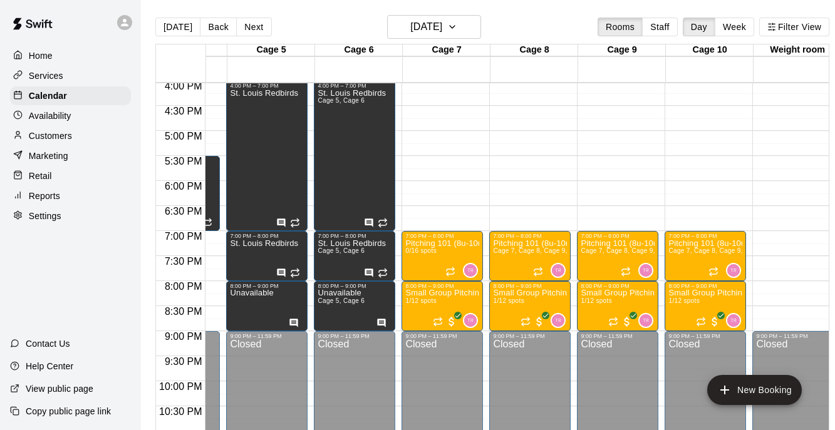
click at [54, 78] on p "Services" at bounding box center [46, 76] width 34 height 13
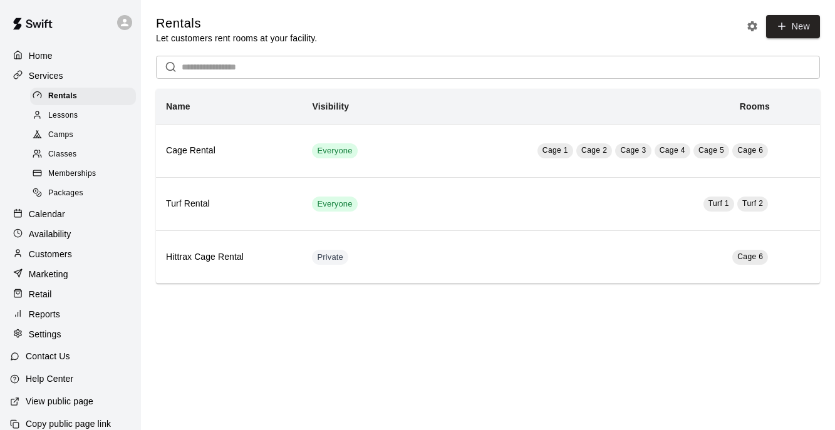
click at [69, 130] on span "Camps" at bounding box center [60, 135] width 25 height 13
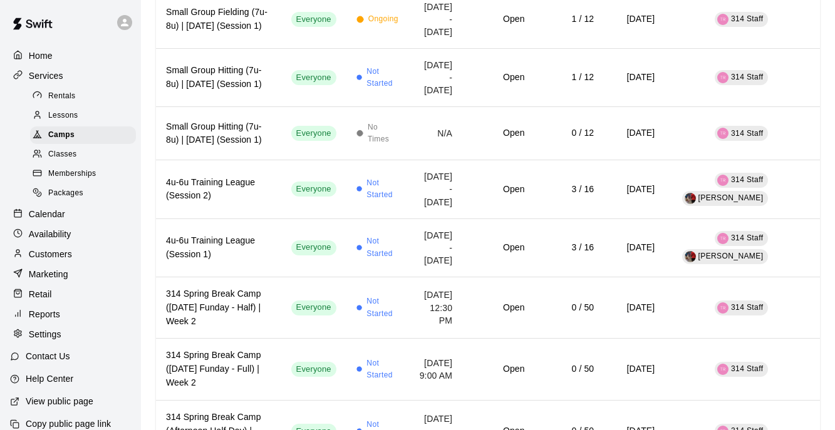
scroll to position [3154, 0]
